Goal: Task Accomplishment & Management: Manage account settings

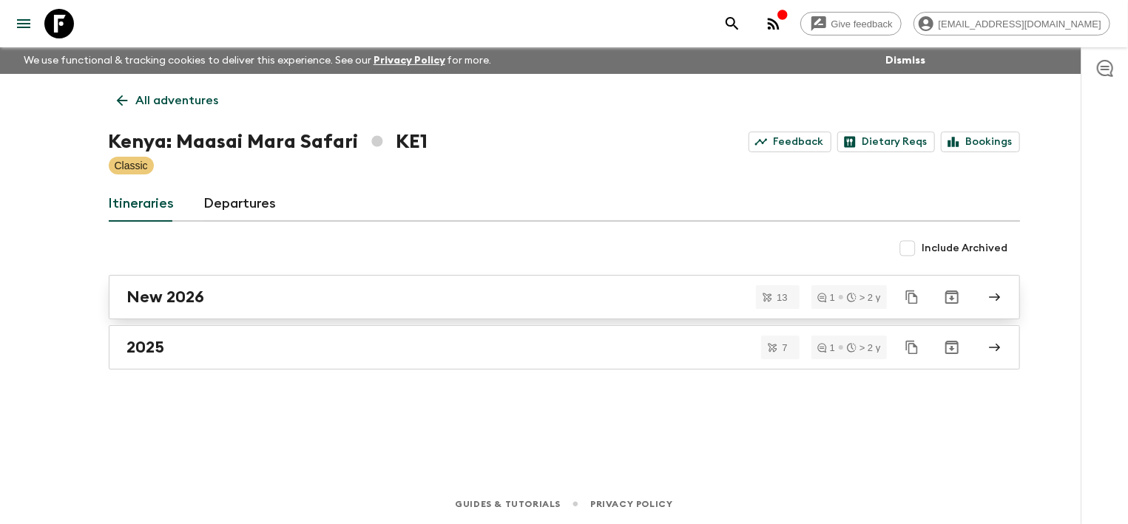
click at [193, 289] on h2 "New 2026" at bounding box center [166, 297] width 78 height 19
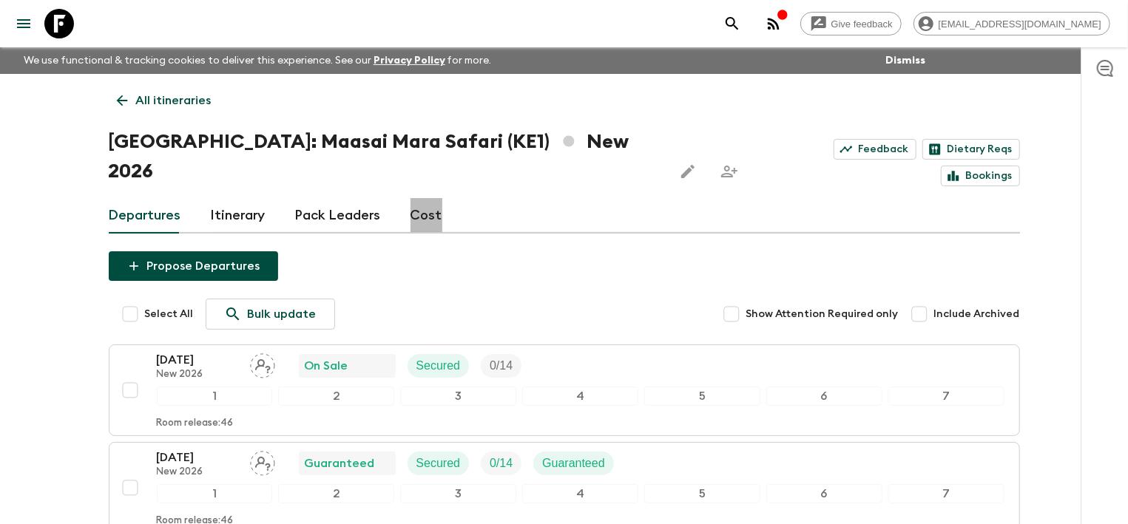
click at [420, 198] on link "Cost" at bounding box center [427, 216] width 32 height 36
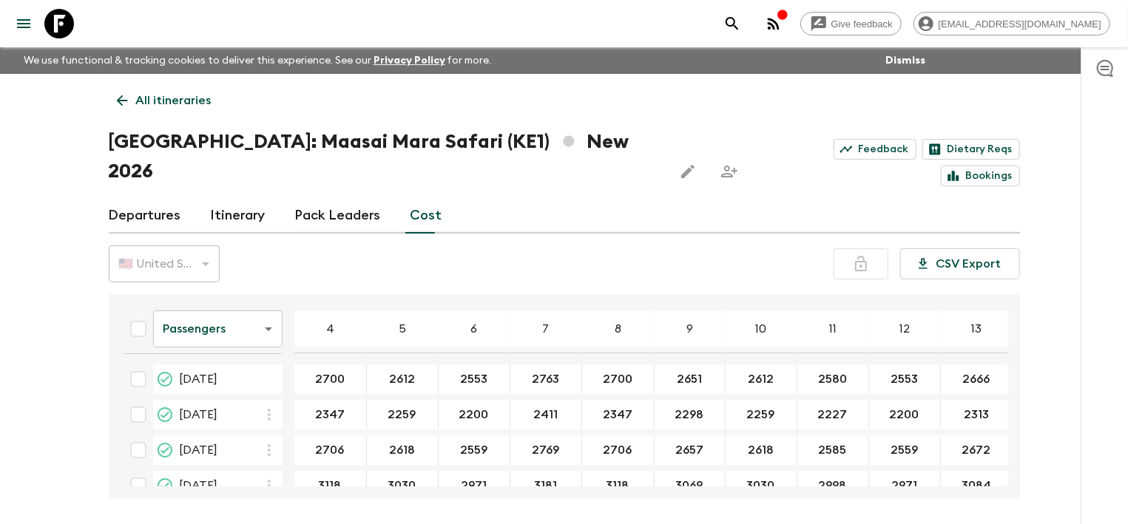
click at [783, 19] on icon "button" at bounding box center [774, 24] width 18 height 18
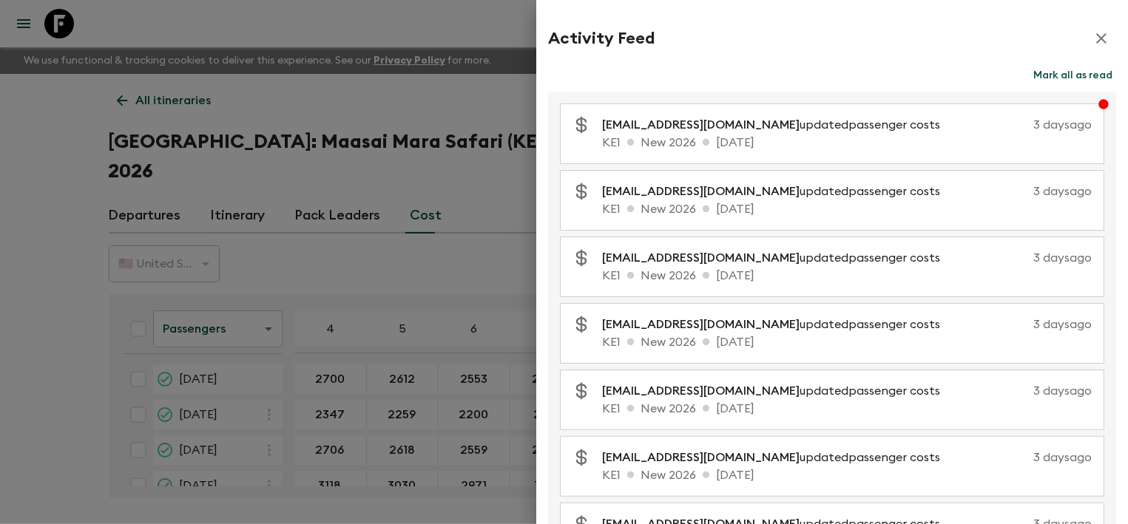
click at [12, 304] on div at bounding box center [564, 262] width 1128 height 524
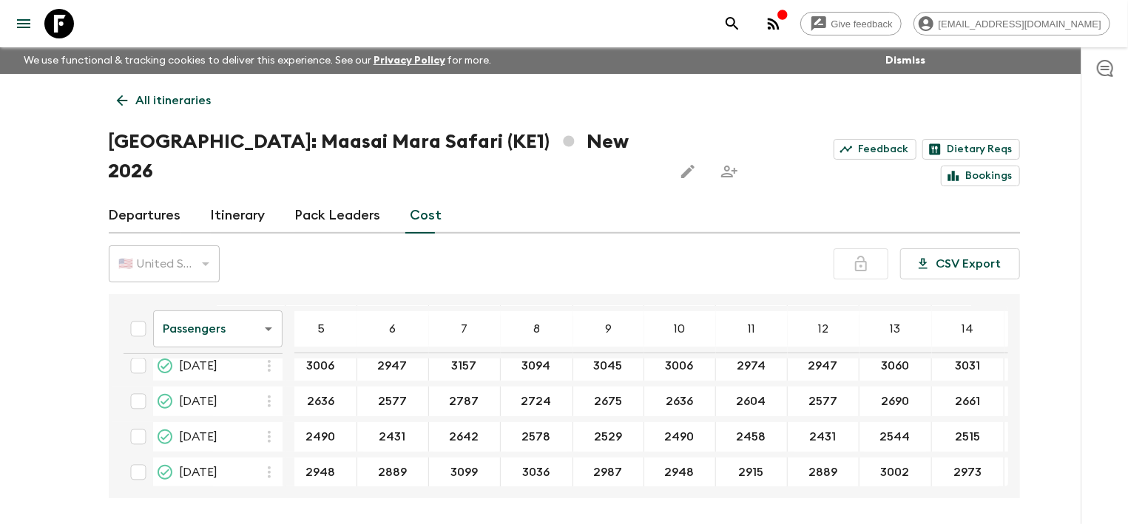
scroll to position [149, 81]
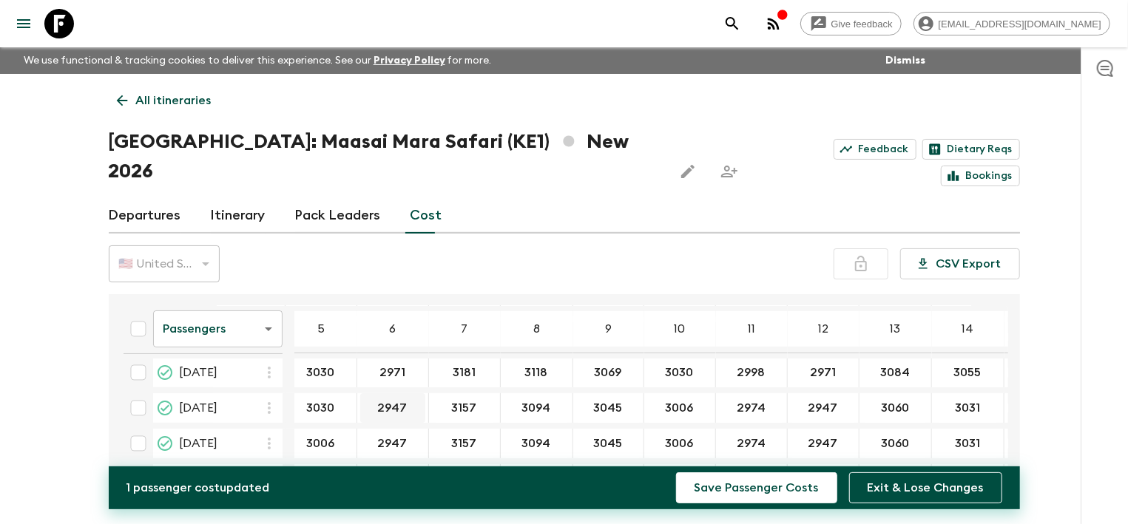
type input "3030"
type input "2971"
type input "3181"
type input "3118"
type input "3069"
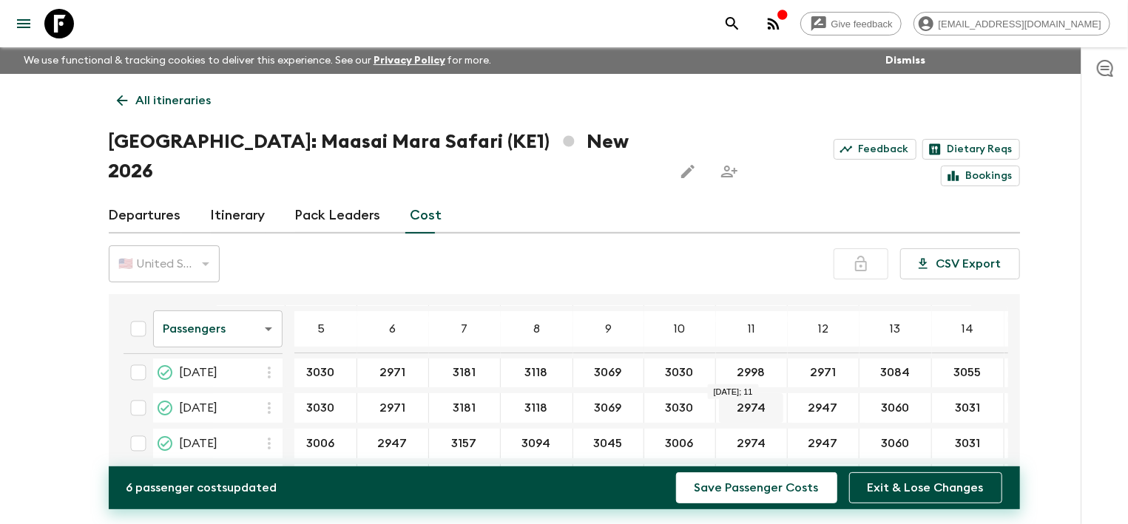
type input "3030"
type input "2998"
type input "2971"
type input "3084"
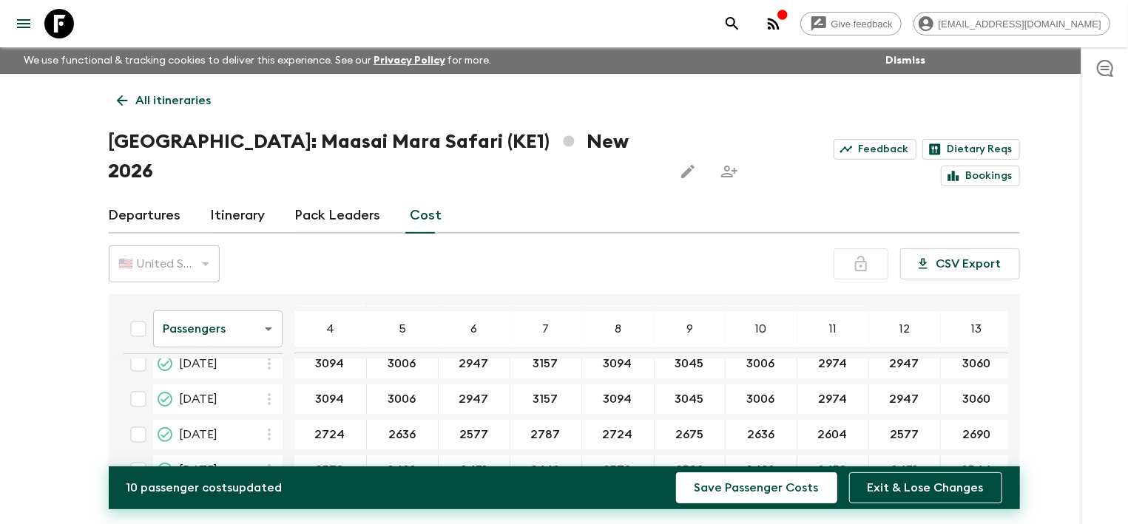
scroll to position [189, 0]
type input "3055"
type input "3118"
click at [339, 395] on input "3094" at bounding box center [330, 403] width 66 height 17
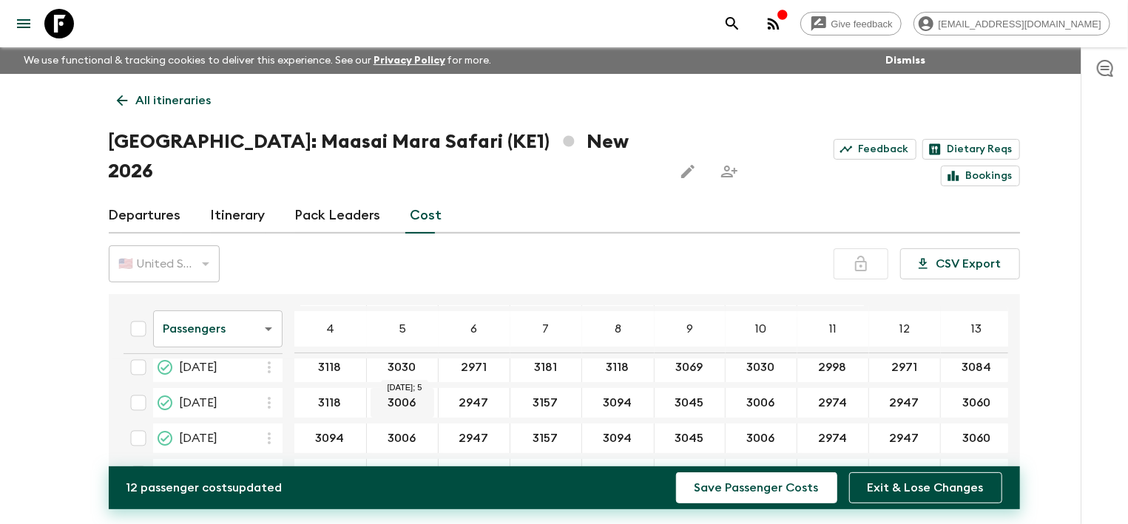
type input "3118"
type input "3030"
type input "3971"
type input "3181"
type input "8"
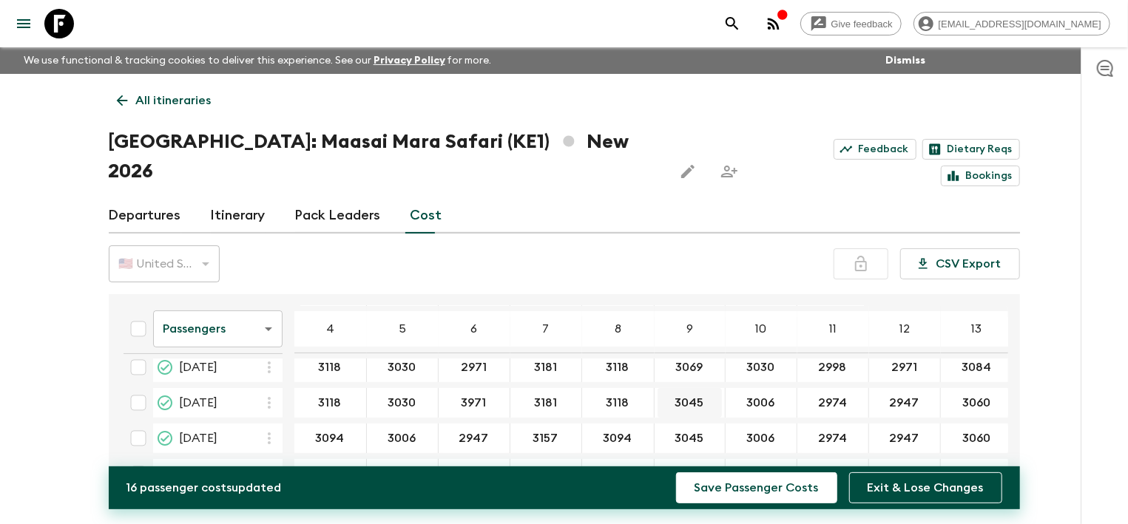
type input "3118"
type input "3069"
type input "3030"
type input "2998"
type input "2971"
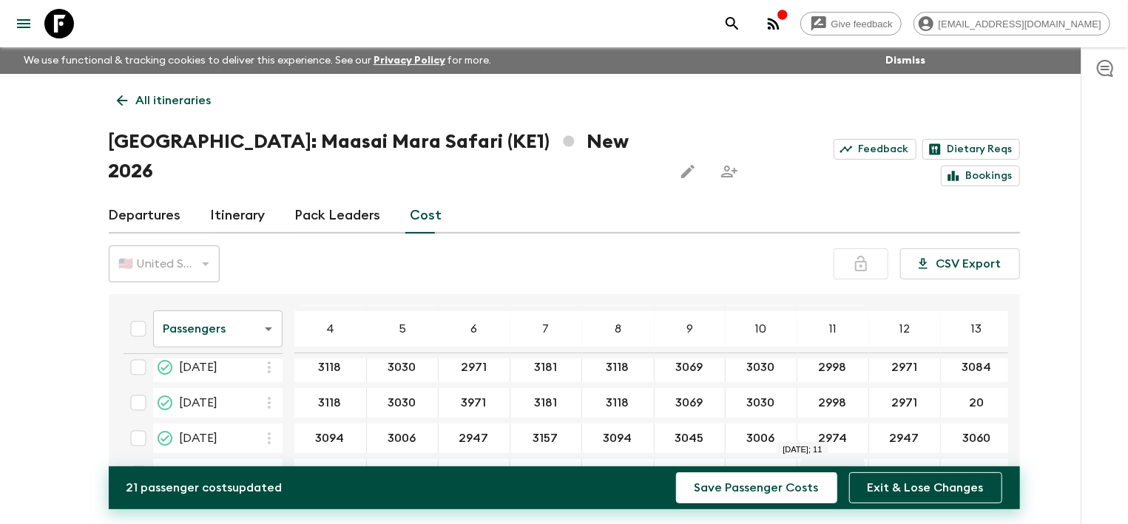
type input "2"
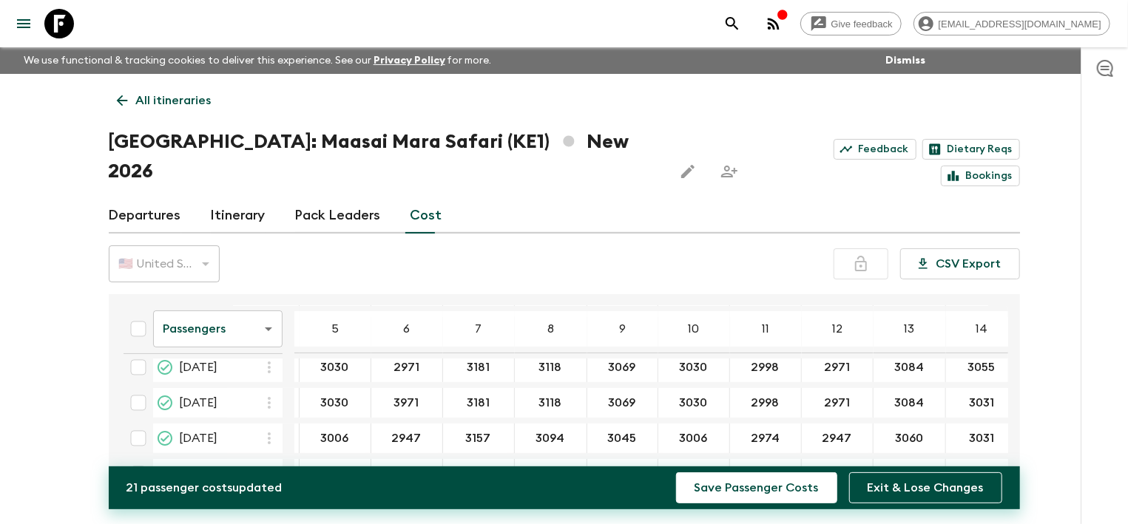
scroll to position [189, 92]
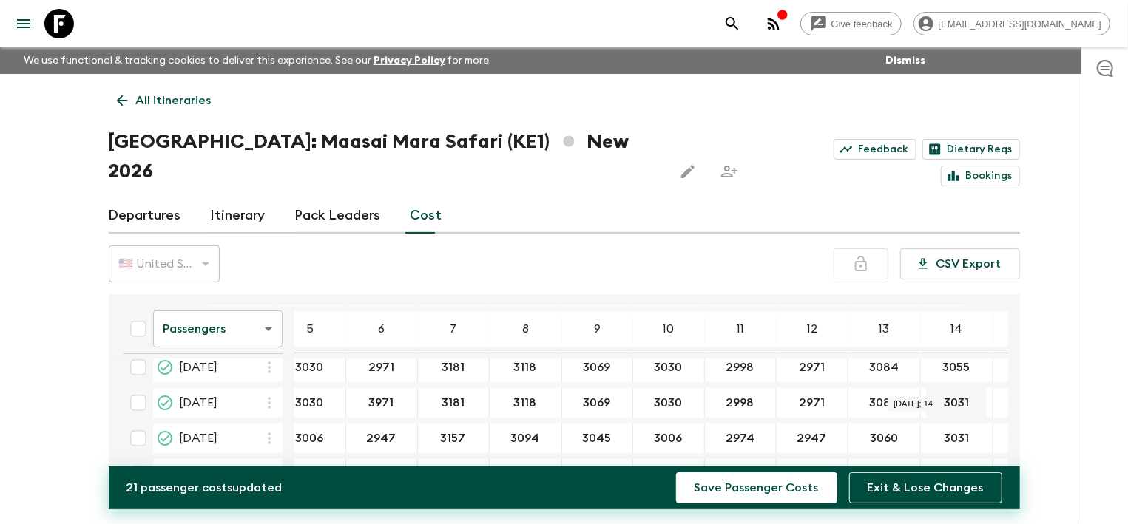
type input "3084"
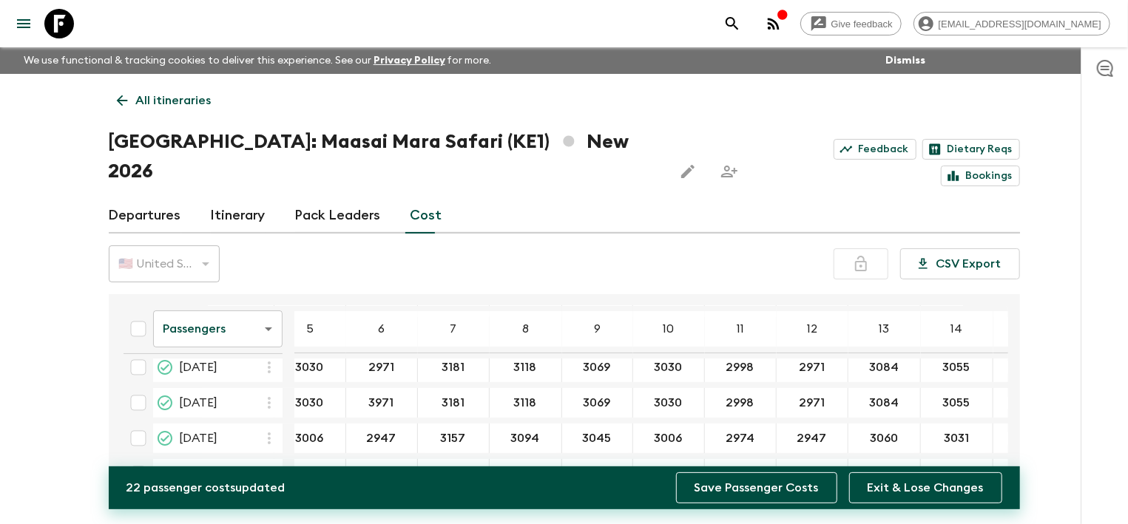
type input "3055"
click at [732, 484] on button "Save Passenger Costs" at bounding box center [756, 488] width 161 height 31
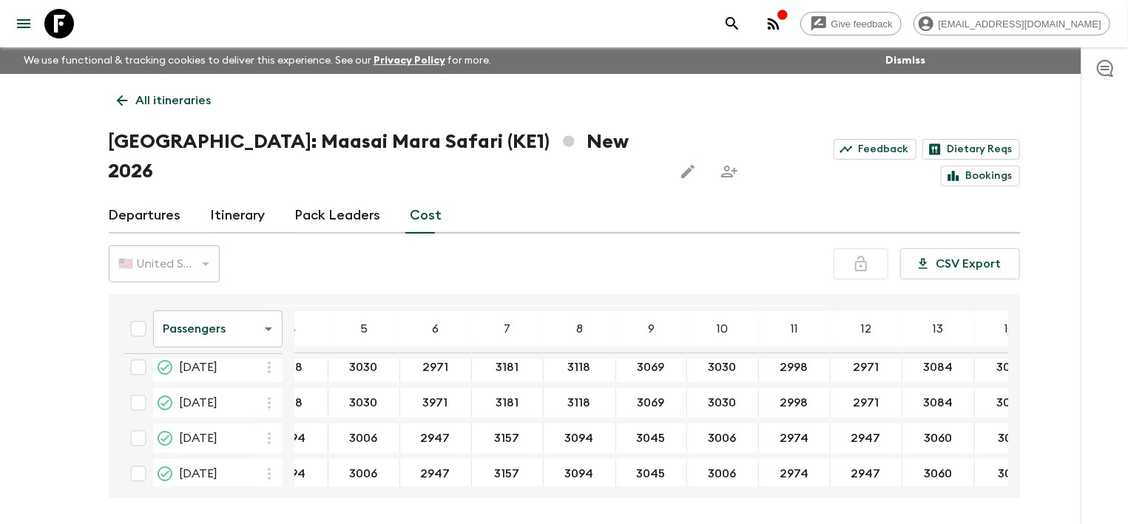
scroll to position [189, 0]
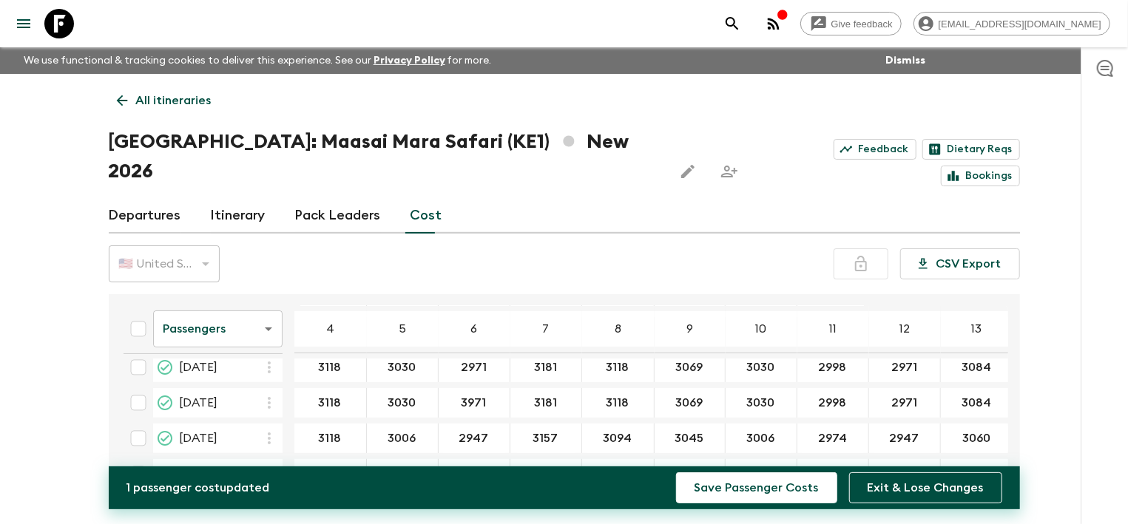
type input "3118"
click at [403, 424] on div "3006 ​" at bounding box center [402, 439] width 65 height 30
type input "3030"
click at [479, 395] on input "3971" at bounding box center [474, 403] width 65 height 17
type input "2971"
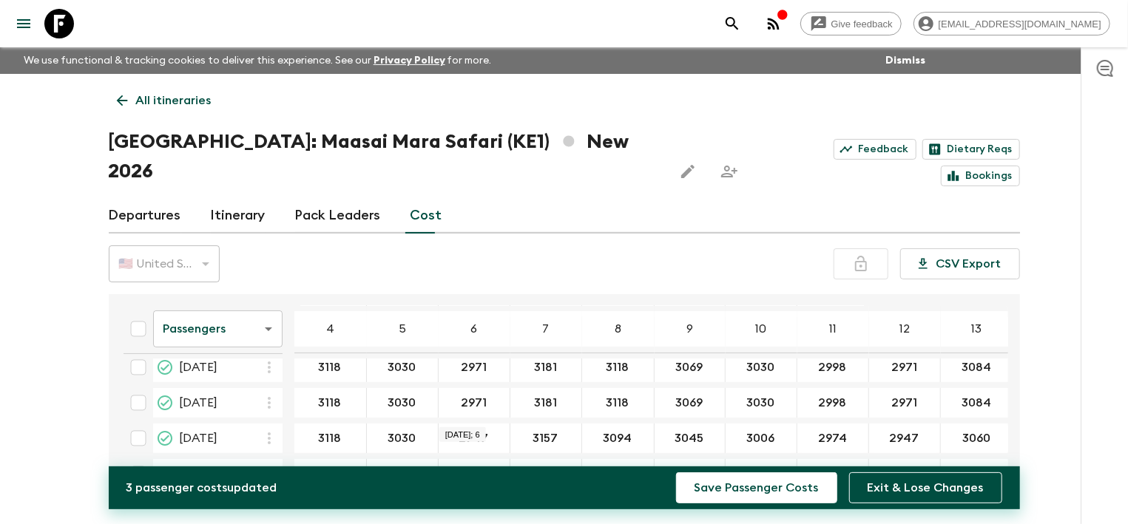
click at [473, 424] on div "2947 ​" at bounding box center [474, 439] width 65 height 30
type input "2971"
type input "3181"
type input "3118"
type input "3069"
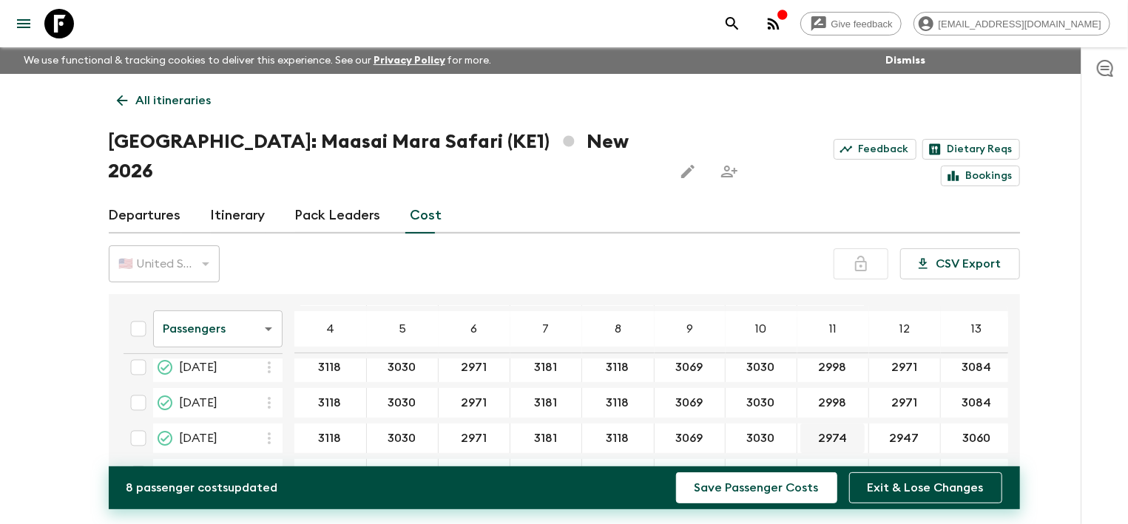
type input "3030"
type input "2998"
type input "2971"
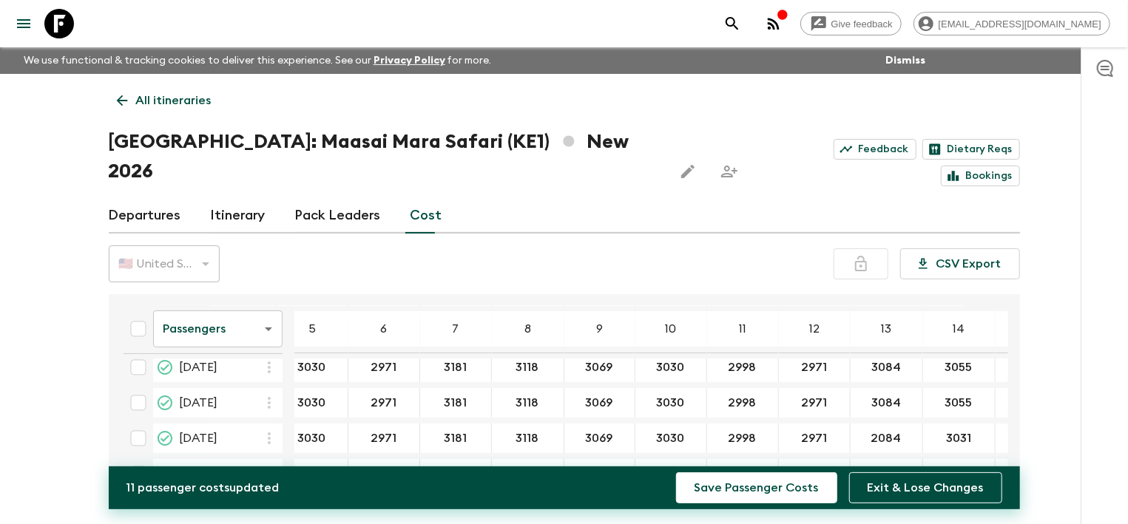
scroll to position [189, 91]
click at [863, 431] on input "2084" at bounding box center [886, 439] width 66 height 17
type input "8"
type input "3084"
type input "2"
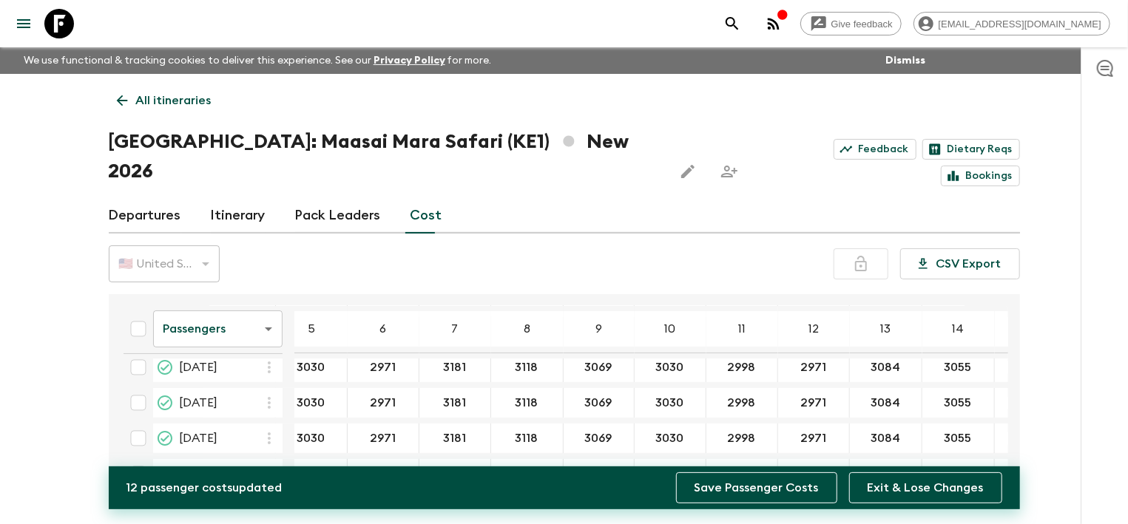
type input "3055"
click at [740, 493] on button "Save Passenger Costs" at bounding box center [756, 488] width 161 height 31
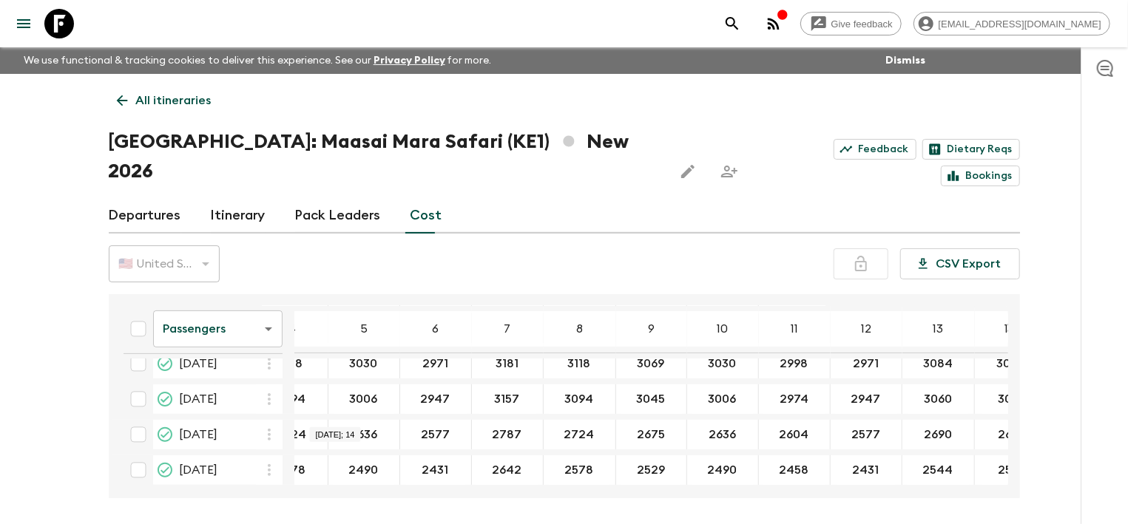
scroll to position [264, 0]
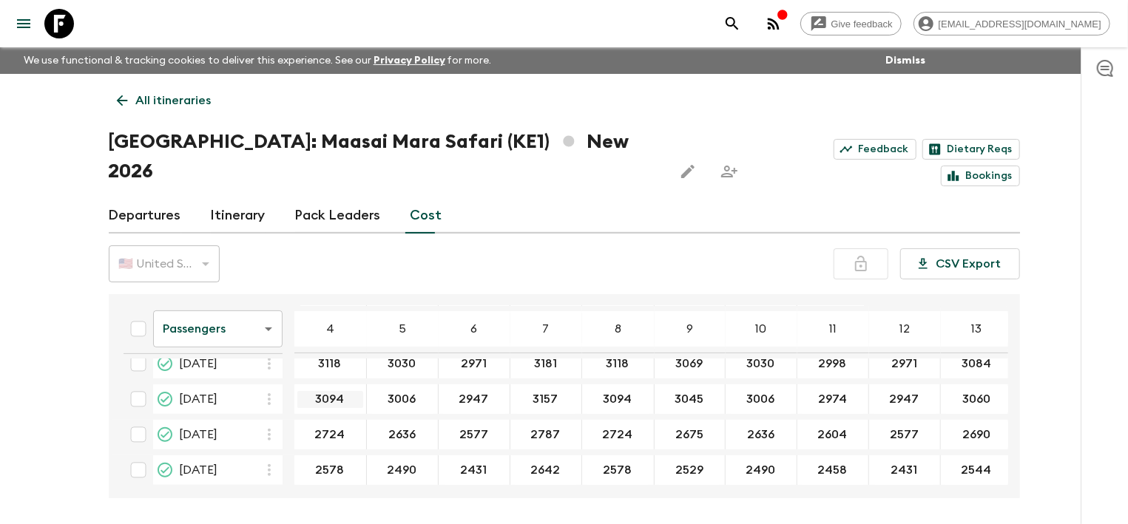
click at [321, 391] on input "3094" at bounding box center [330, 399] width 66 height 17
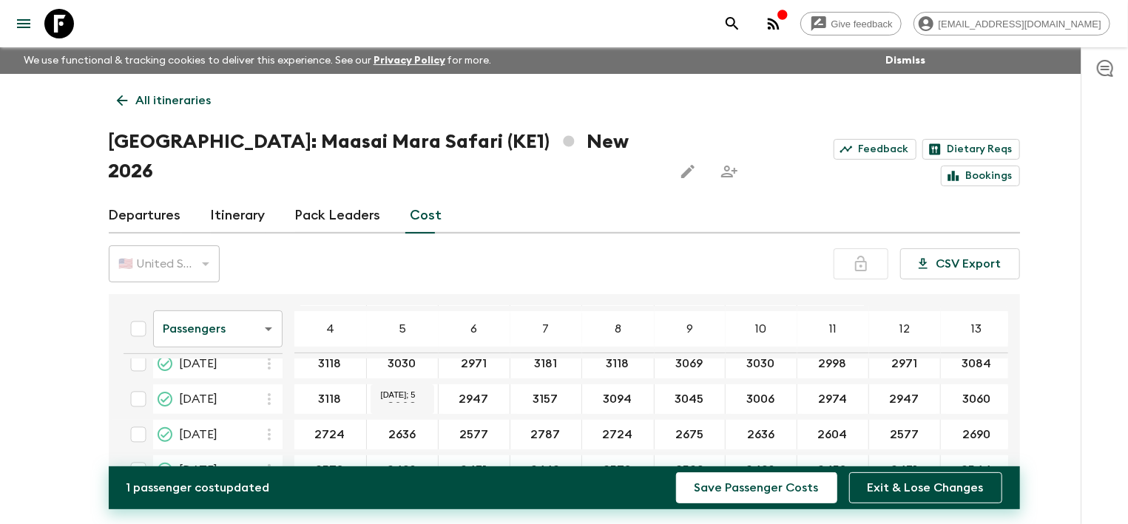
type input "3118"
type input "3030"
type input "2971"
type input "3181"
type input "3118"
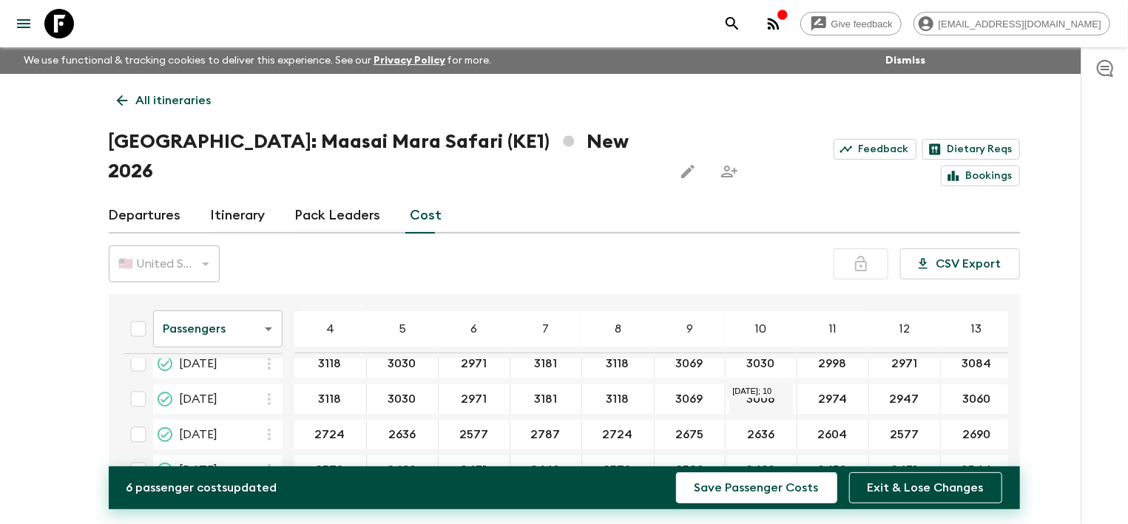
type input "3069"
type input "3030"
type input "2998"
type input "2971"
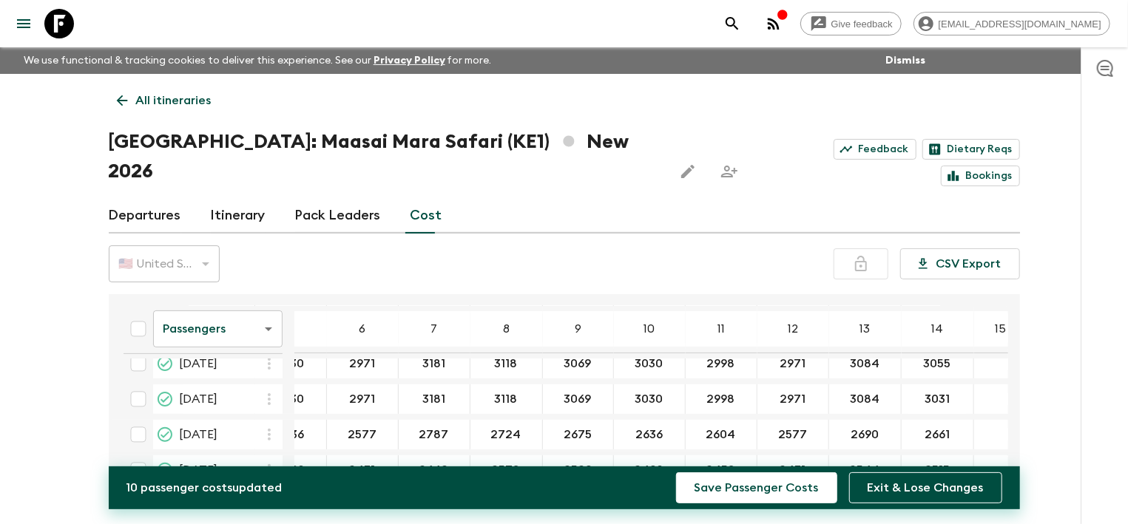
scroll to position [264, 141]
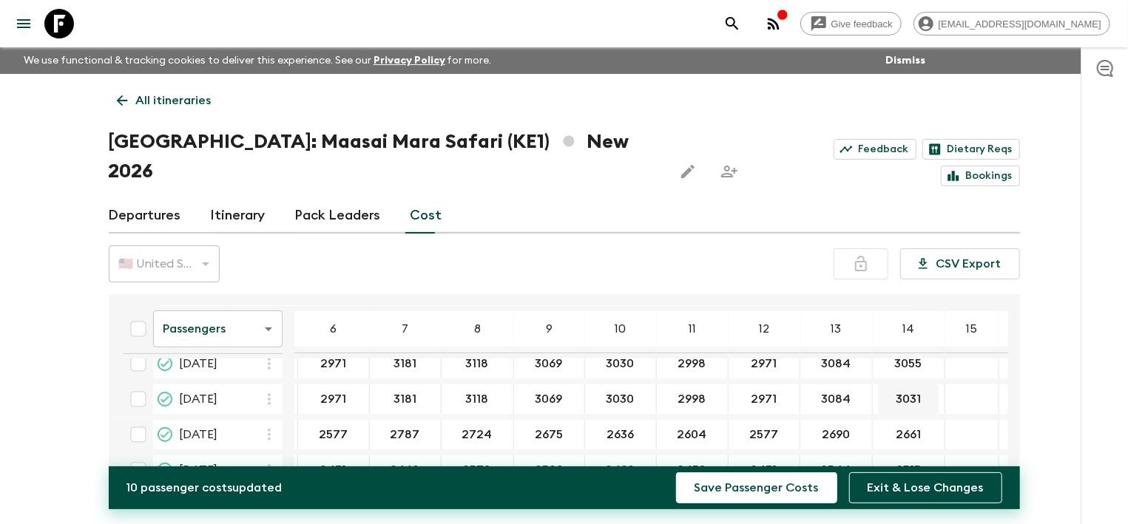
type input "3084"
type input "2"
type input "3055"
click at [758, 488] on button "Save Passenger Costs" at bounding box center [756, 488] width 161 height 31
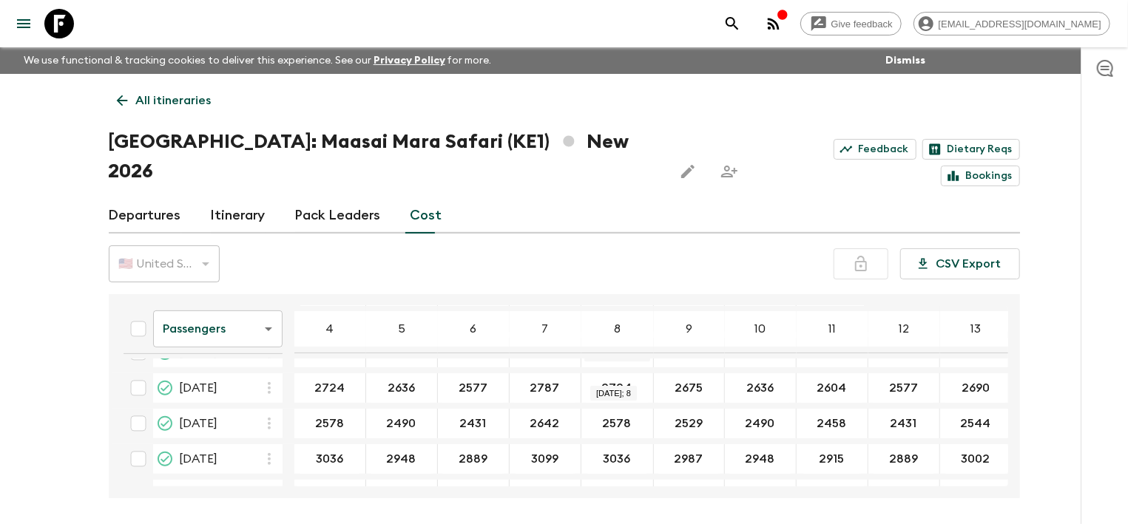
scroll to position [328, 0]
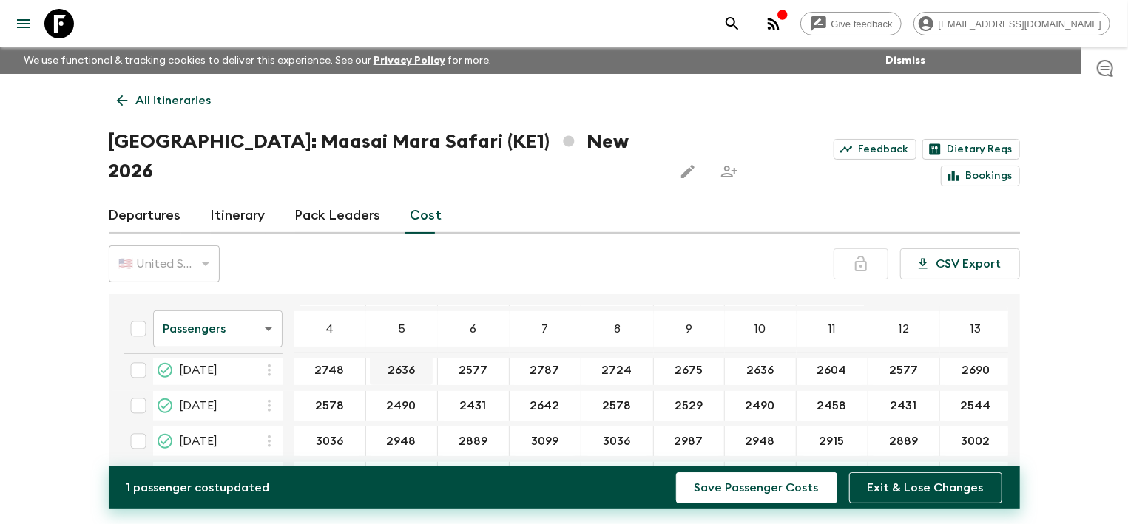
type input "2748"
type input "2660"
type input "2601"
type input "2811"
type input "2748"
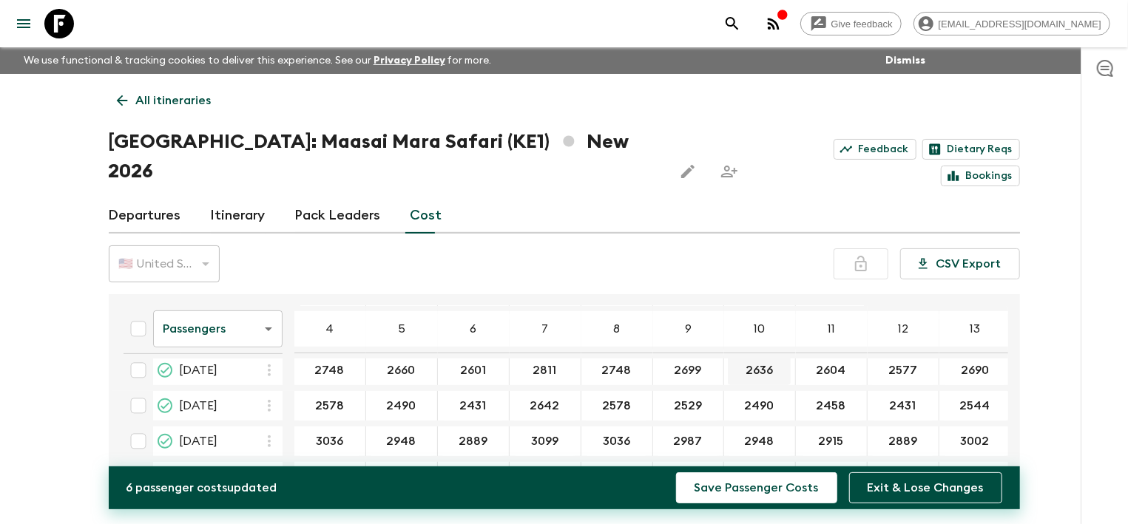
type input "2699"
type input "2660"
type input "2628"
type input "2601"
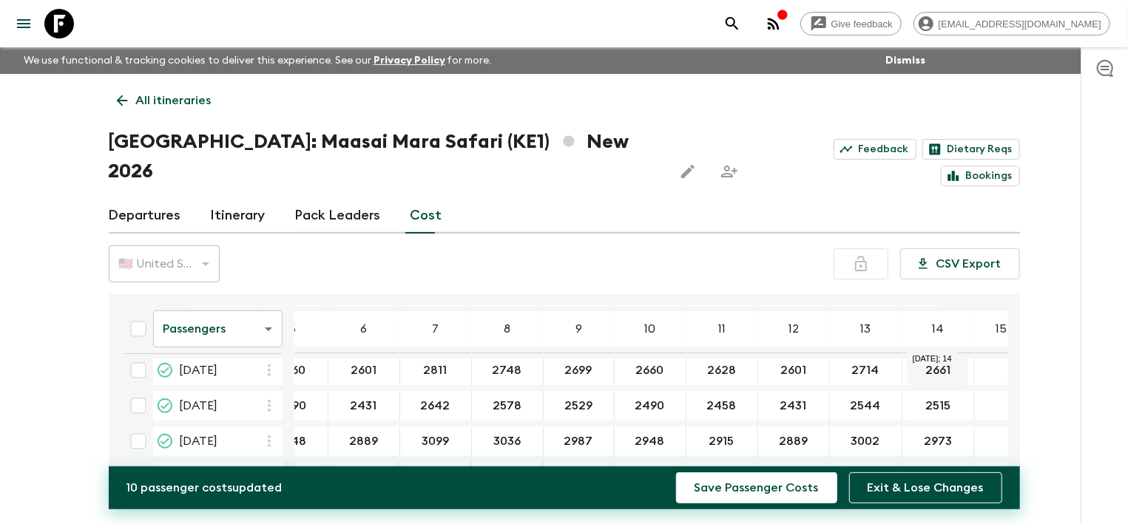
type input "2714"
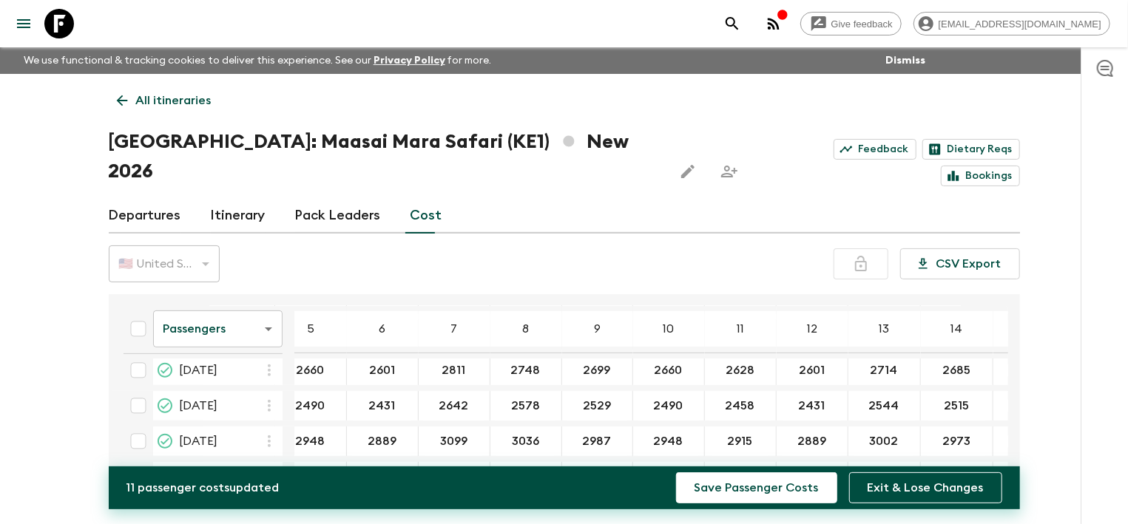
scroll to position [328, 92]
type input "2685"
click at [720, 496] on button "Save Passenger Costs" at bounding box center [756, 488] width 161 height 31
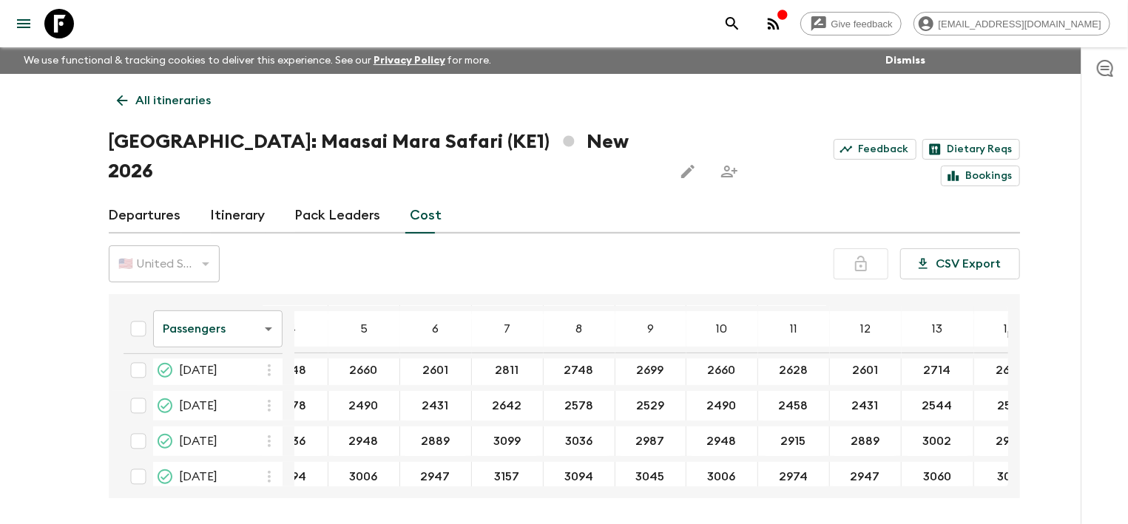
scroll to position [328, 0]
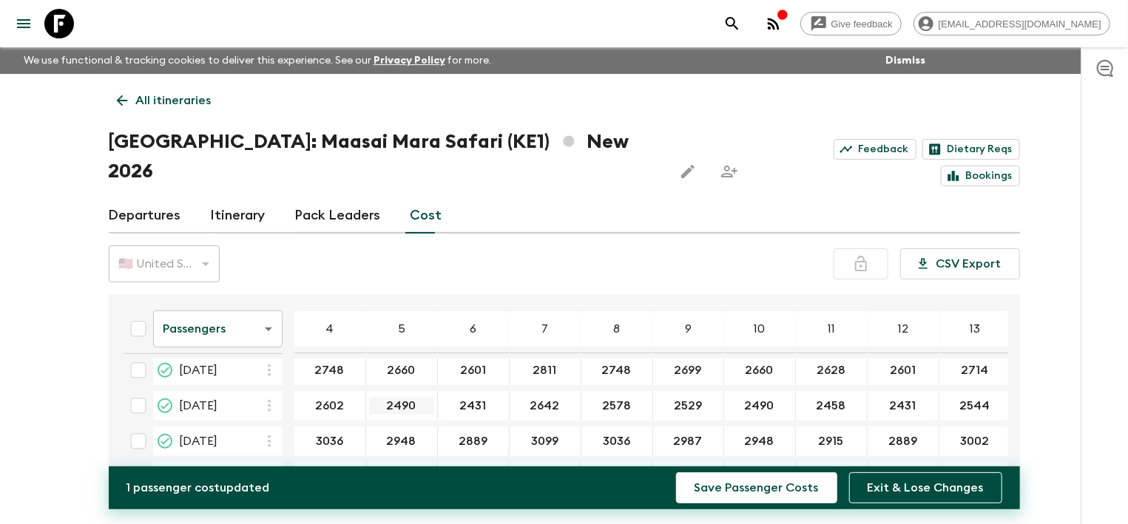
type input "2602"
click at [406, 398] on input "2490" at bounding box center [401, 406] width 65 height 17
type input "2514"
type input "2455"
type input "2666"
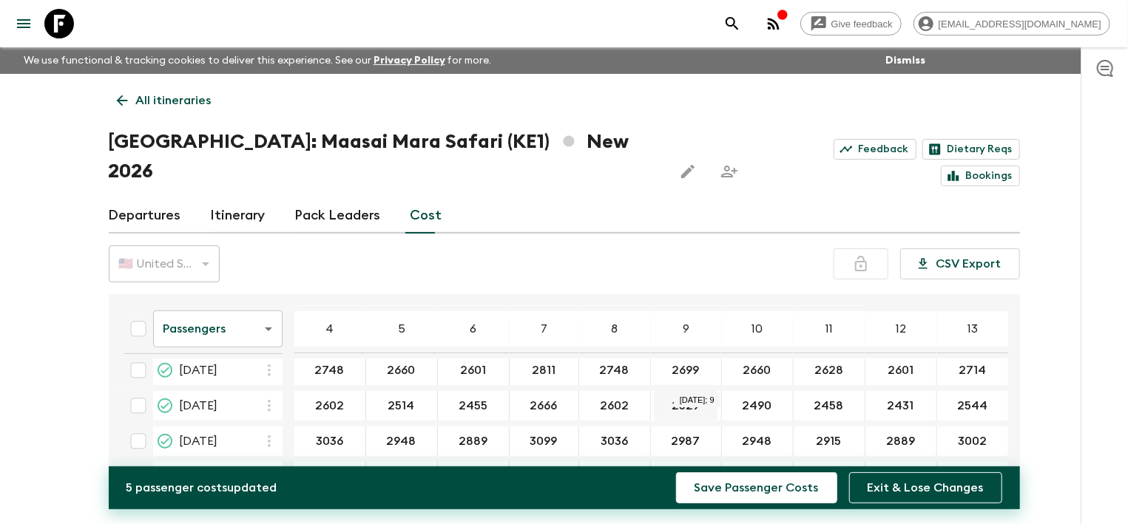
type input "2602"
type input "2553"
type input "2514"
type input "2482"
type input "2455"
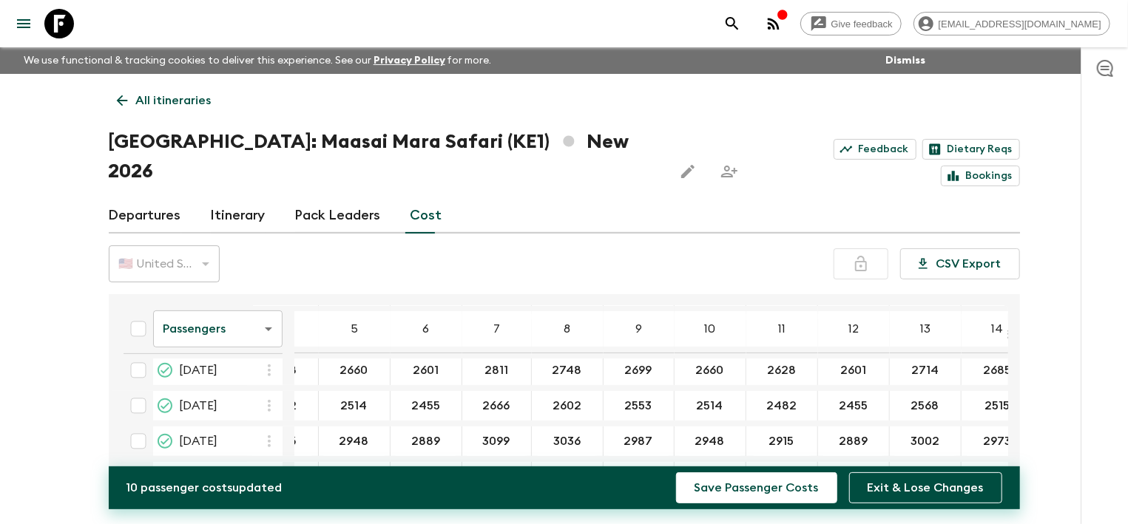
scroll to position [328, 96]
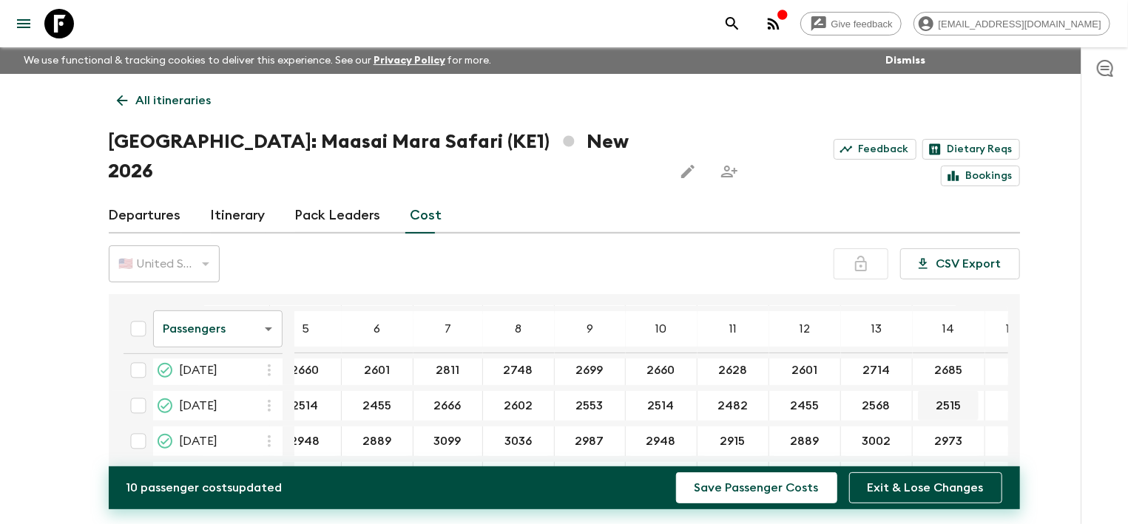
type input "2568"
type input "2539"
click at [782, 488] on button "Save Passenger Costs" at bounding box center [756, 488] width 161 height 31
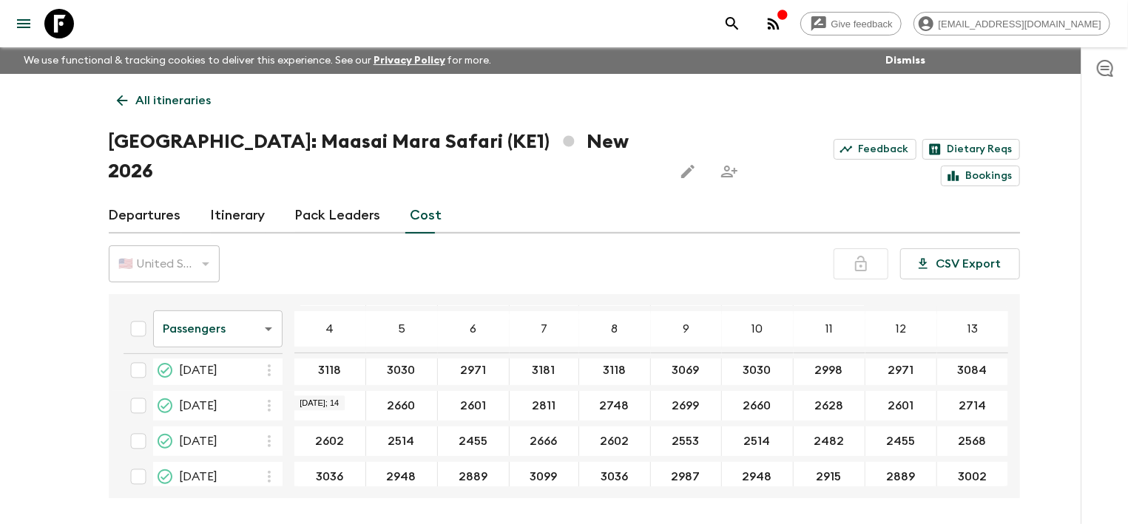
scroll to position [328, 0]
click at [49, 418] on div "Give feedback [EMAIL_ADDRESS][DOMAIN_NAME] We use functional & tracking cookies…" at bounding box center [564, 290] width 1128 height 580
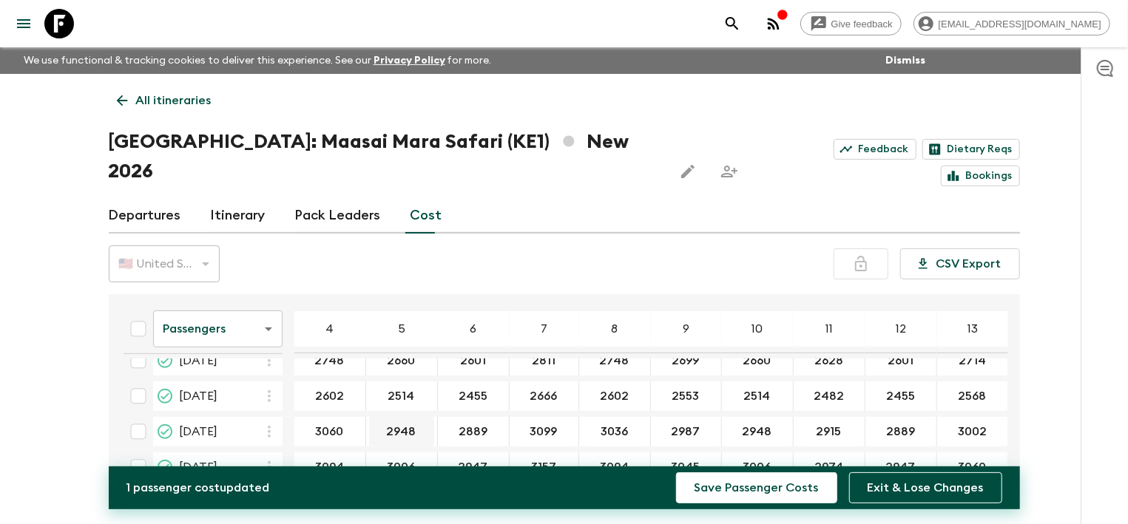
type input "3060"
type input "2972"
type input "2913"
type input "3123"
type input "3060"
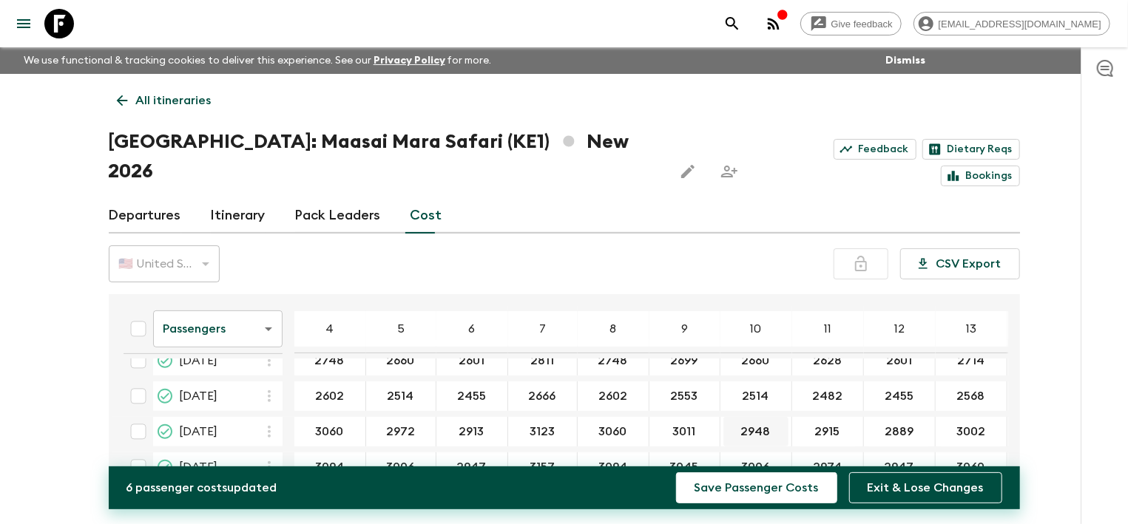
type input "3011"
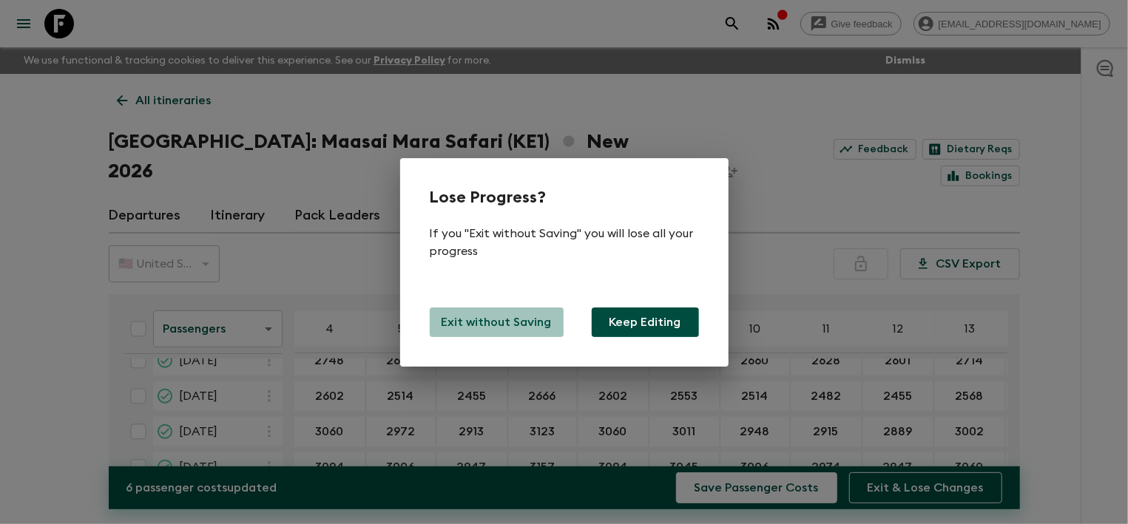
click at [523, 327] on p "Exit without Saving" at bounding box center [497, 323] width 110 height 18
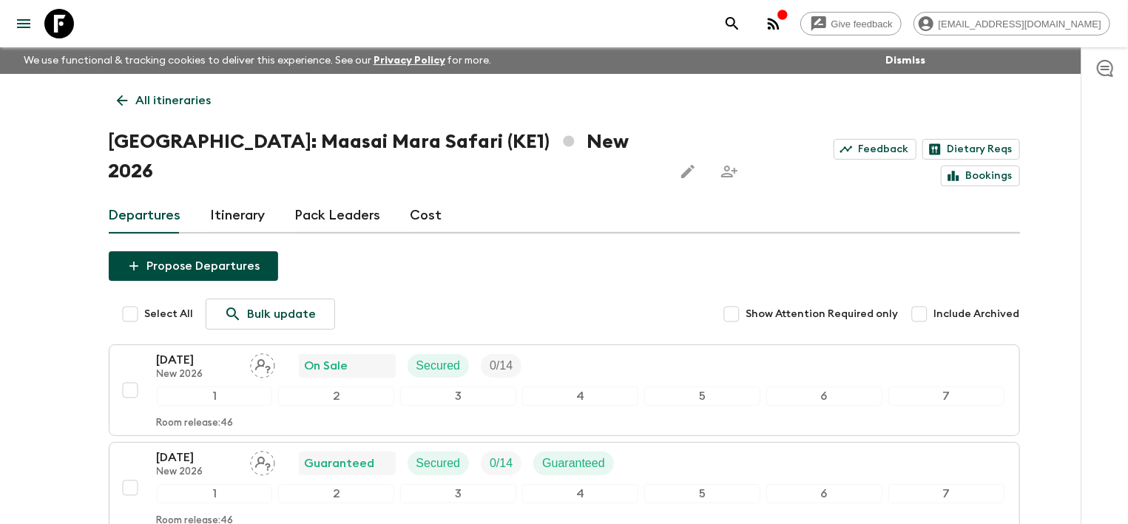
click at [429, 198] on link "Cost" at bounding box center [427, 216] width 32 height 36
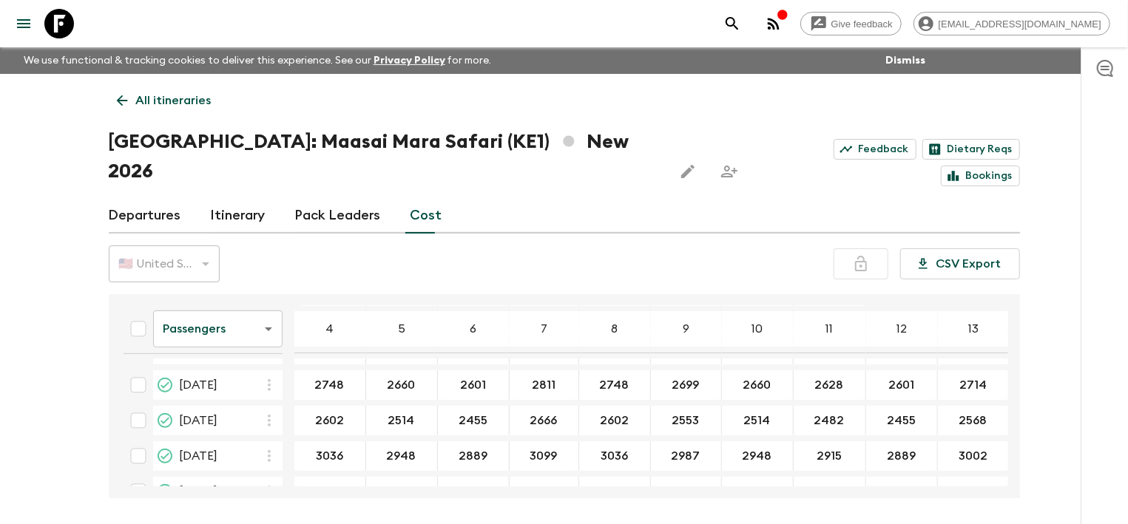
scroll to position [338, 0]
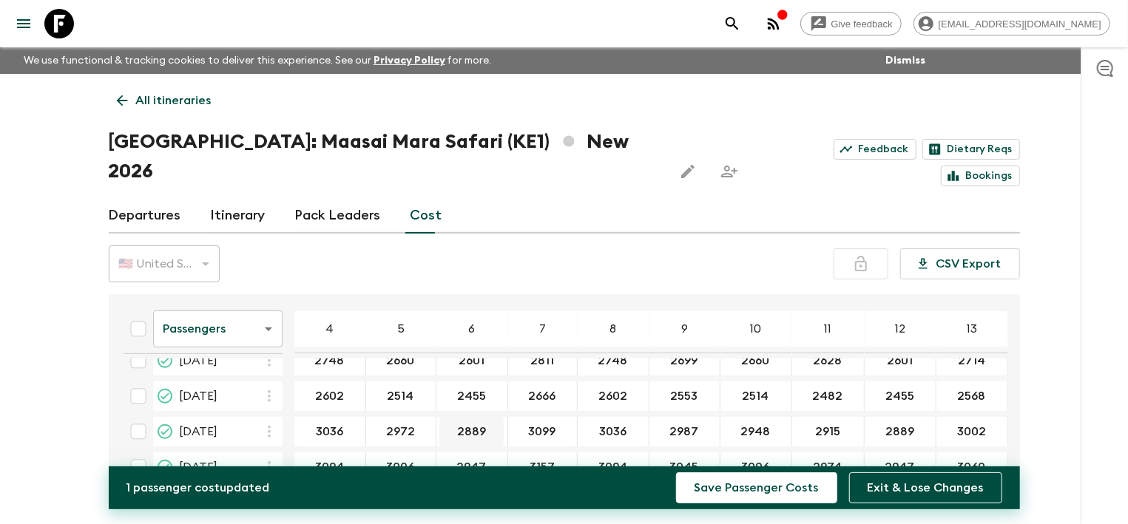
type input "2972"
click at [487, 424] on input "2889" at bounding box center [471, 432] width 65 height 17
type input "2913"
type input "3123"
click at [602, 424] on input "2060" at bounding box center [613, 432] width 65 height 17
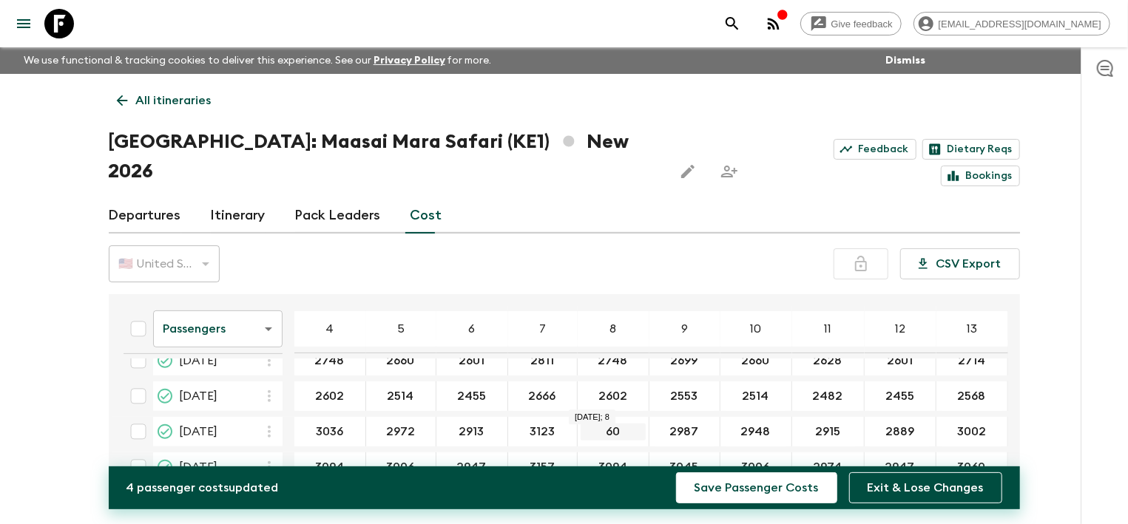
type input "6"
type input "2"
type input "3060"
type input "3011"
type input "2972"
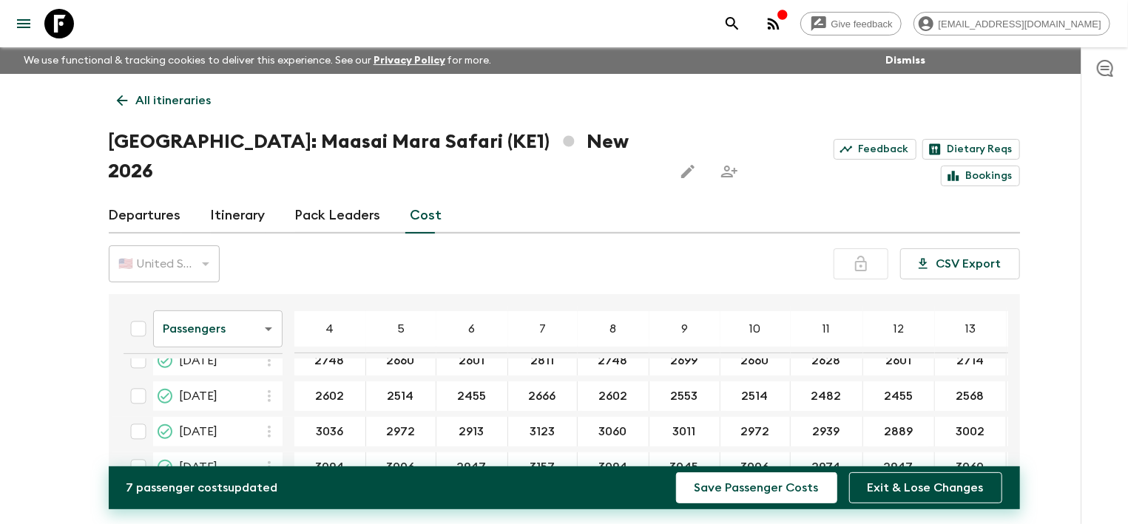
type input "2939"
click at [1107, 226] on div at bounding box center [1104, 285] width 47 height 477
click at [834, 424] on input "2939" at bounding box center [827, 432] width 66 height 17
type input "2913"
click at [879, 424] on input "2913" at bounding box center [898, 432] width 65 height 17
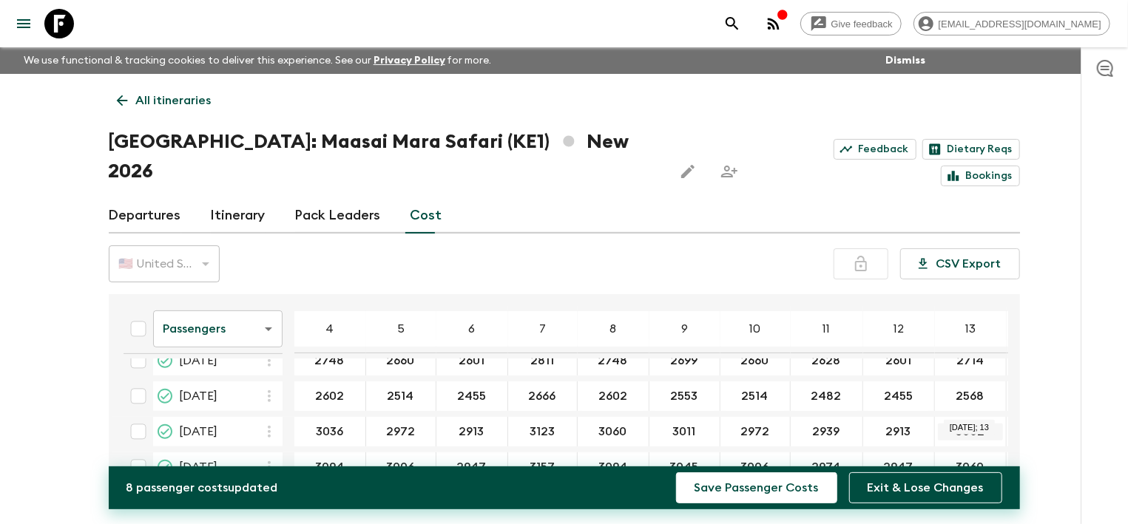
click at [980, 424] on input "3002" at bounding box center [970, 432] width 65 height 17
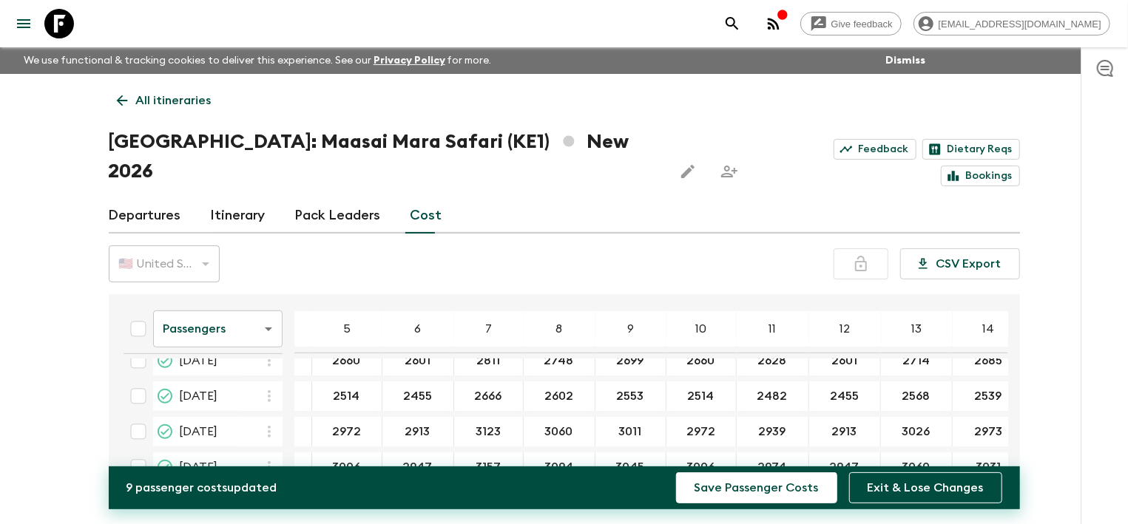
scroll to position [338, 72]
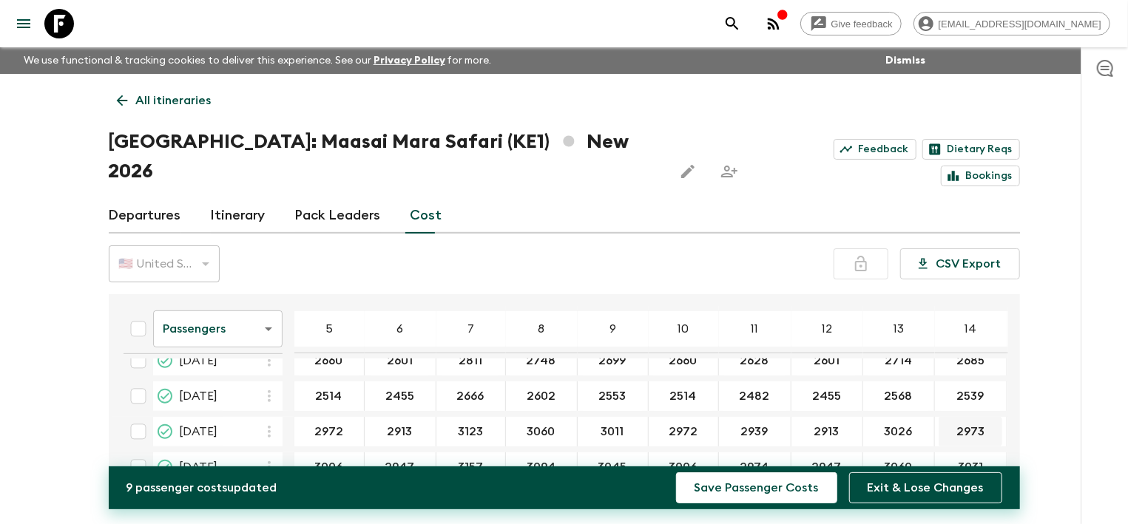
type input "3026"
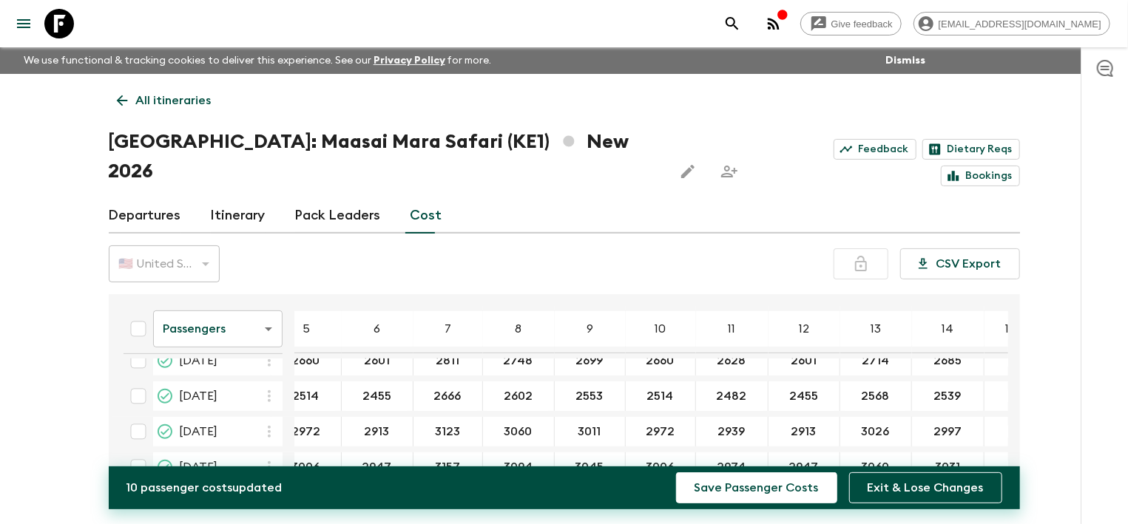
scroll to position [338, 103]
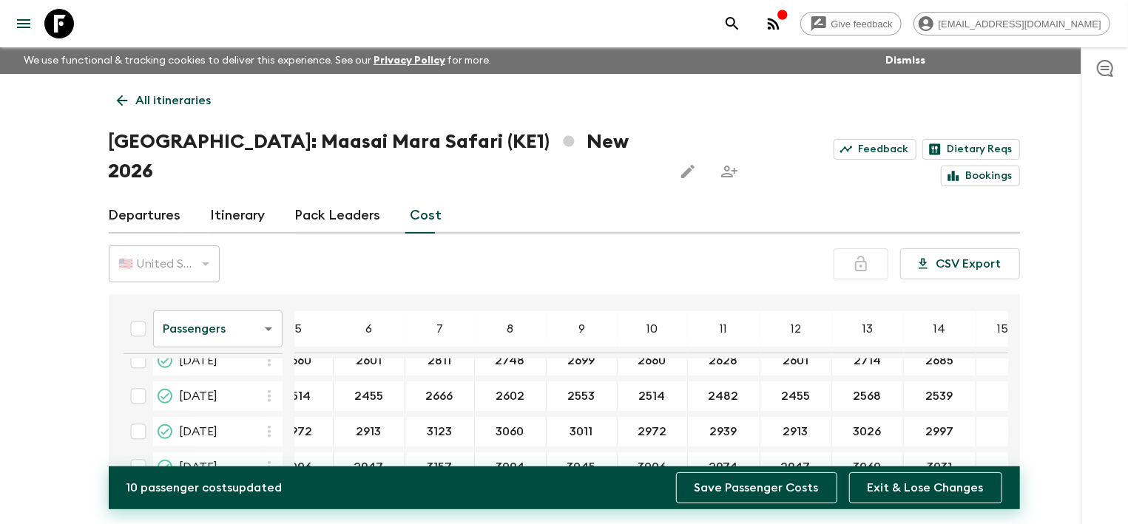
type input "2997"
click at [742, 490] on button "Save Passenger Costs" at bounding box center [756, 488] width 161 height 31
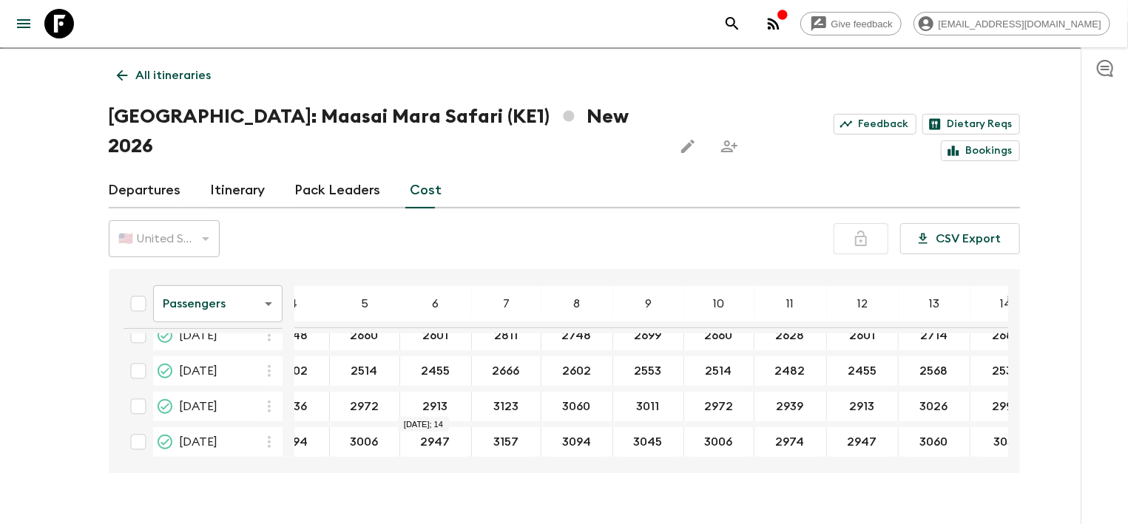
scroll to position [338, 0]
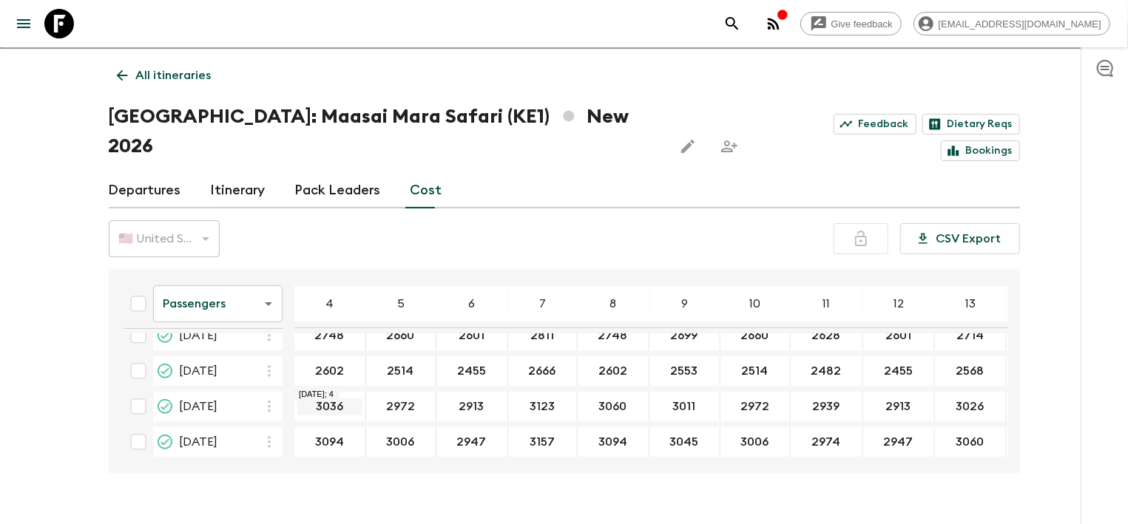
click at [327, 399] on input "3036" at bounding box center [329, 407] width 65 height 17
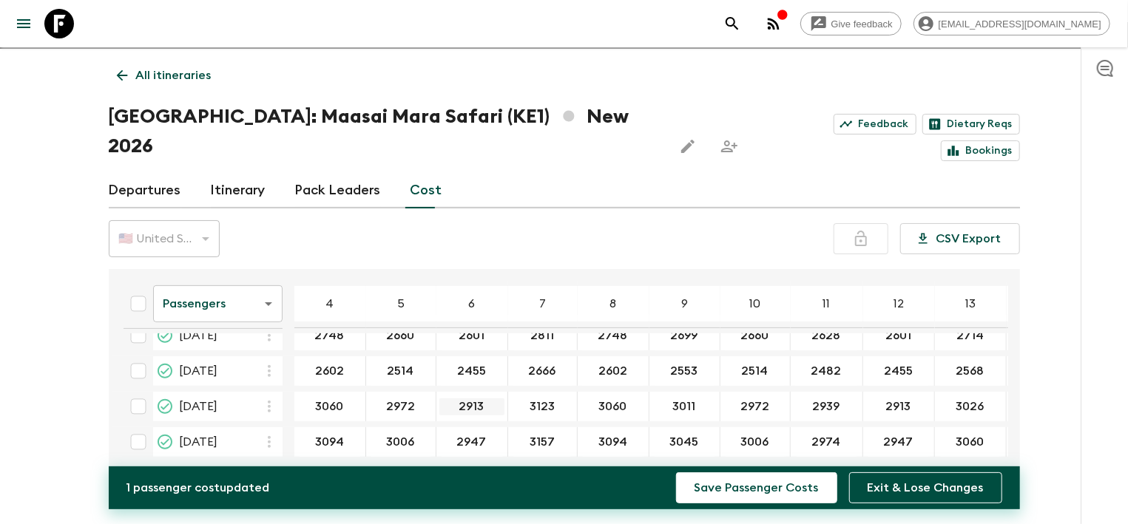
type input "3060"
click at [480, 399] on input "2913" at bounding box center [471, 407] width 65 height 17
click at [566, 399] on input "3123" at bounding box center [542, 407] width 63 height 17
click at [603, 399] on input "3060" at bounding box center [613, 407] width 65 height 17
click at [686, 399] on input "3011" at bounding box center [684, 407] width 64 height 17
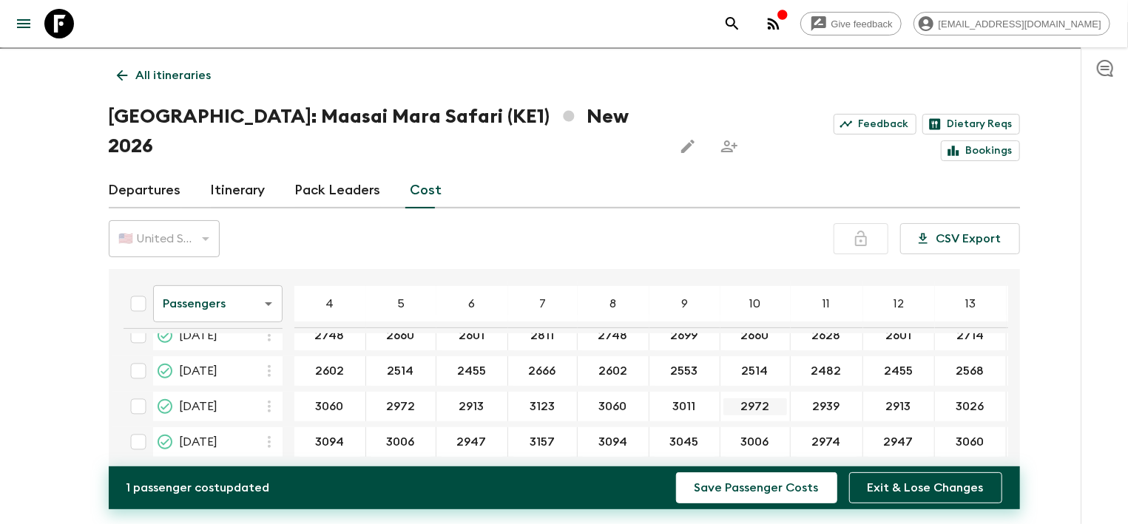
click at [783, 392] on div "2972 ​" at bounding box center [756, 407] width 70 height 30
click at [770, 399] on input "2972" at bounding box center [755, 407] width 64 height 17
click at [902, 399] on input "2913" at bounding box center [898, 407] width 65 height 17
type input "3118"
click at [494, 394] on table "Passengers passengersCost ​ 4 5 6 7 8 9 10 11 12 13 14 15 16 17 18 [DATE] 2700 …" at bounding box center [703, 200] width 1183 height 526
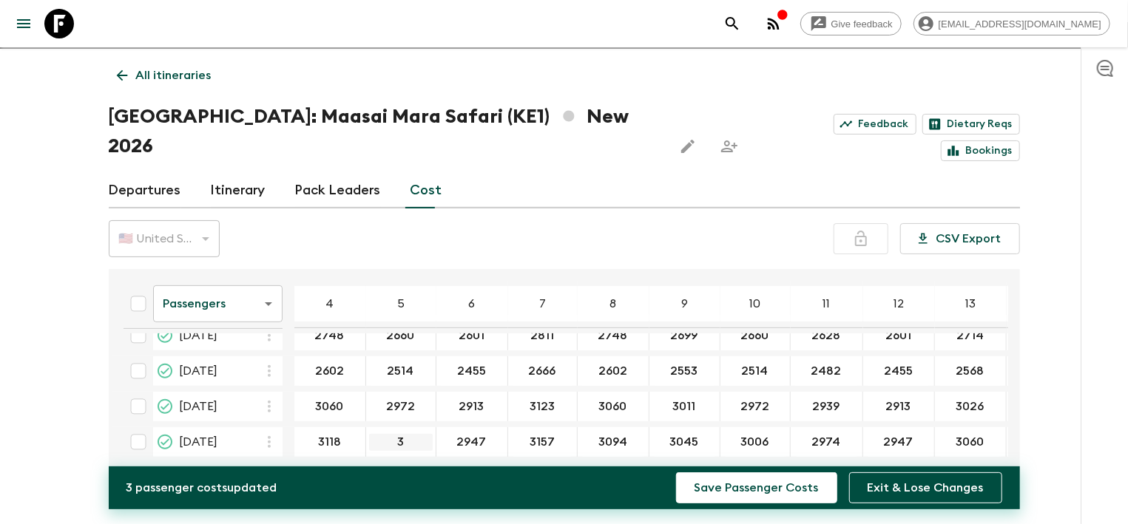
click at [417, 434] on input "3" at bounding box center [401, 442] width 64 height 17
type input "3030"
click at [482, 434] on input "2947" at bounding box center [471, 442] width 65 height 17
type input "2971"
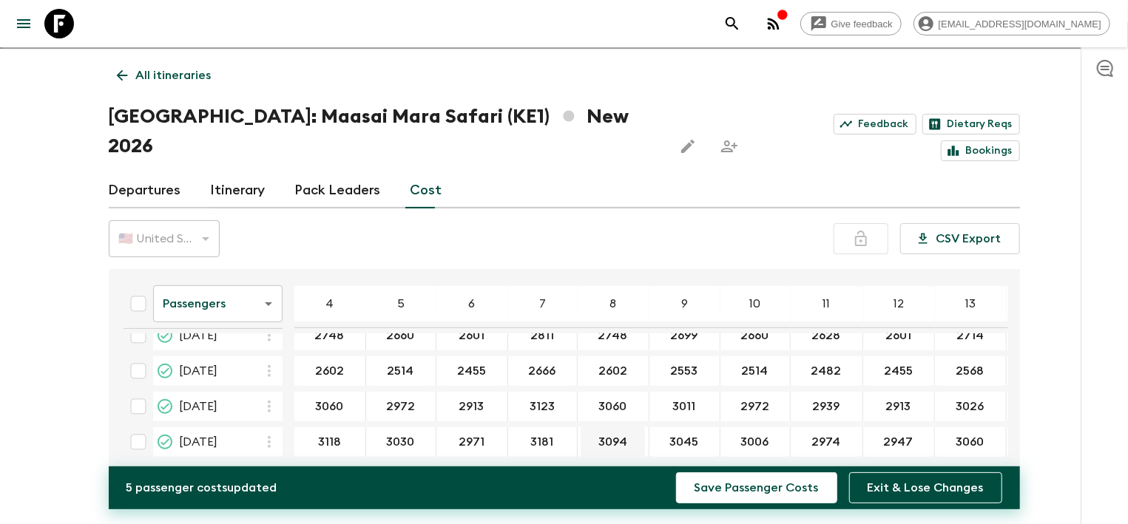
type input "3181"
type input "3118"
type input "3069"
type input "3030"
type input "2998"
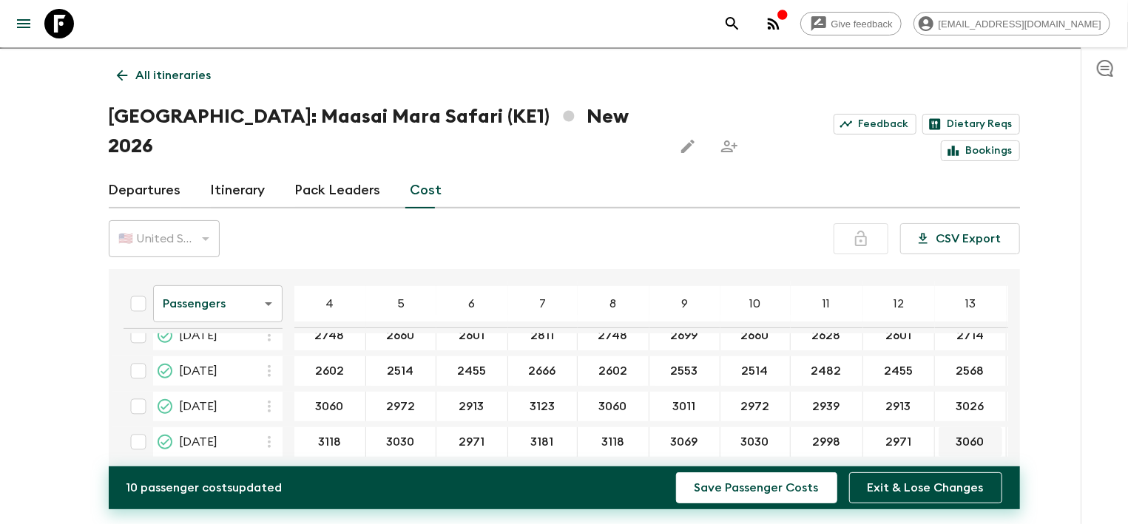
type input "2971"
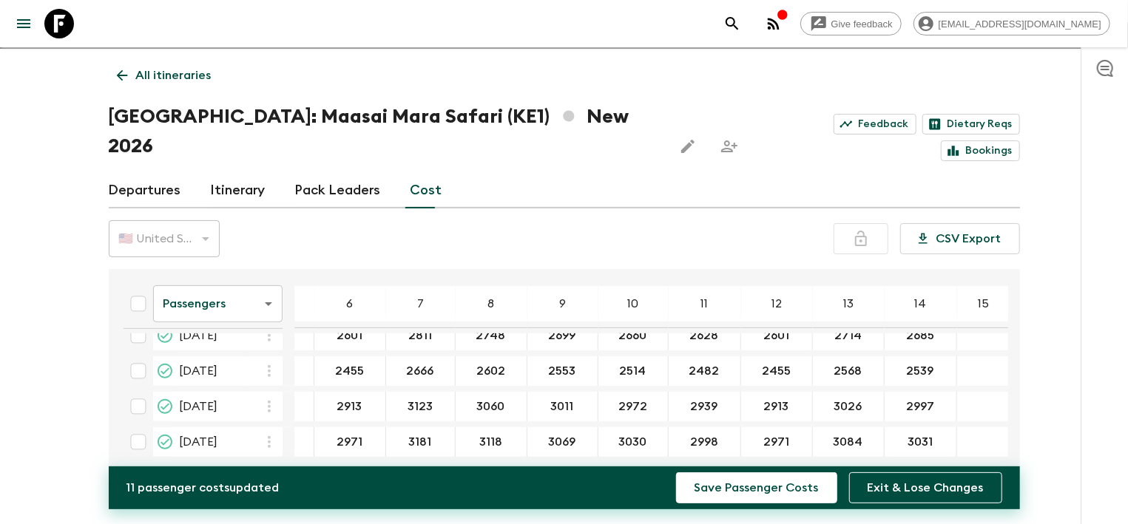
scroll to position [338, 139]
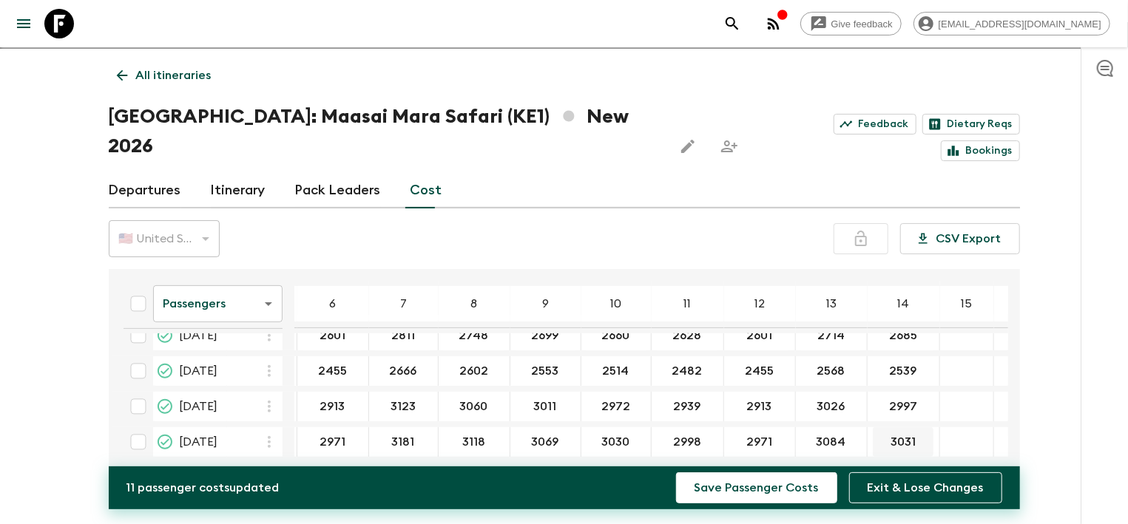
type input "3084"
type input "3055"
click at [726, 476] on button "Save Passenger Costs" at bounding box center [756, 488] width 161 height 31
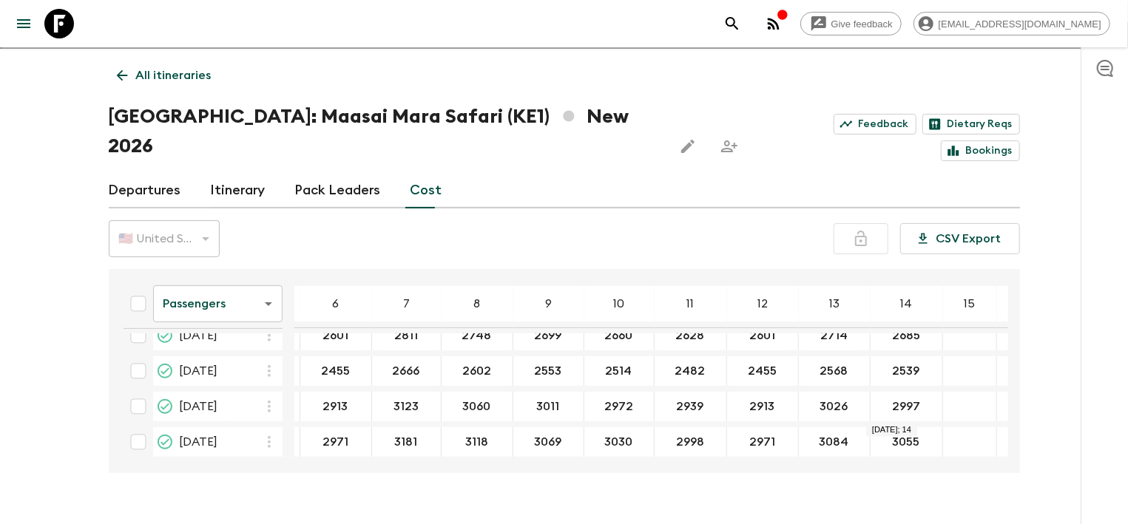
scroll to position [338, 0]
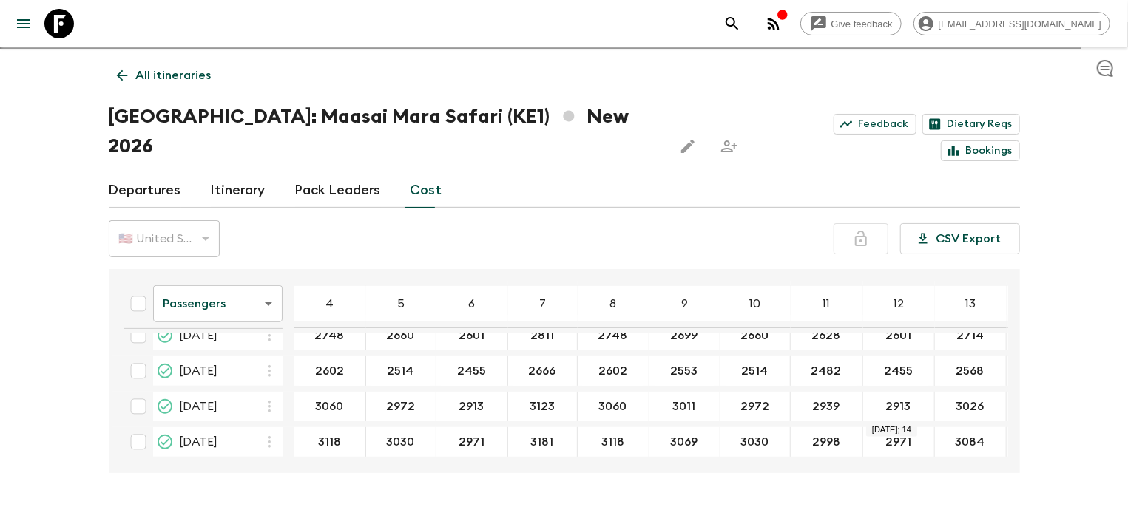
click at [789, 22] on button "button" at bounding box center [774, 24] width 30 height 30
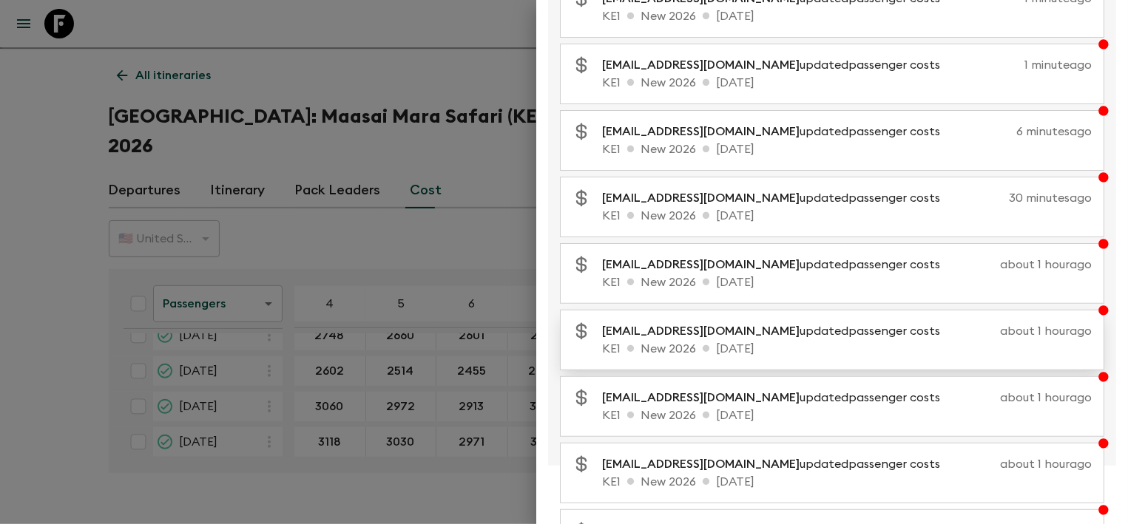
scroll to position [0, 0]
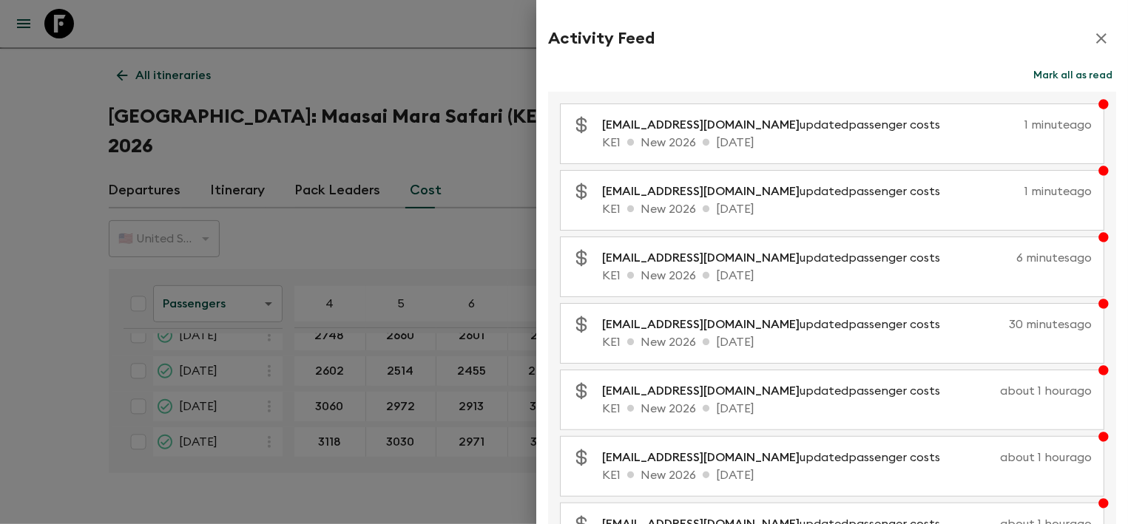
click at [45, 129] on div at bounding box center [564, 262] width 1128 height 524
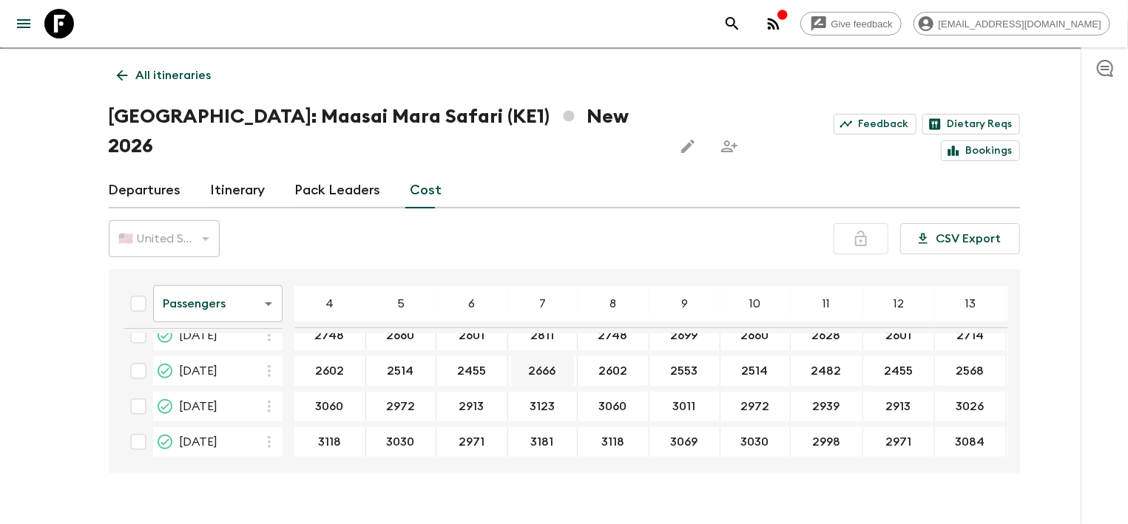
scroll to position [338, 0]
